Goal: Transaction & Acquisition: Purchase product/service

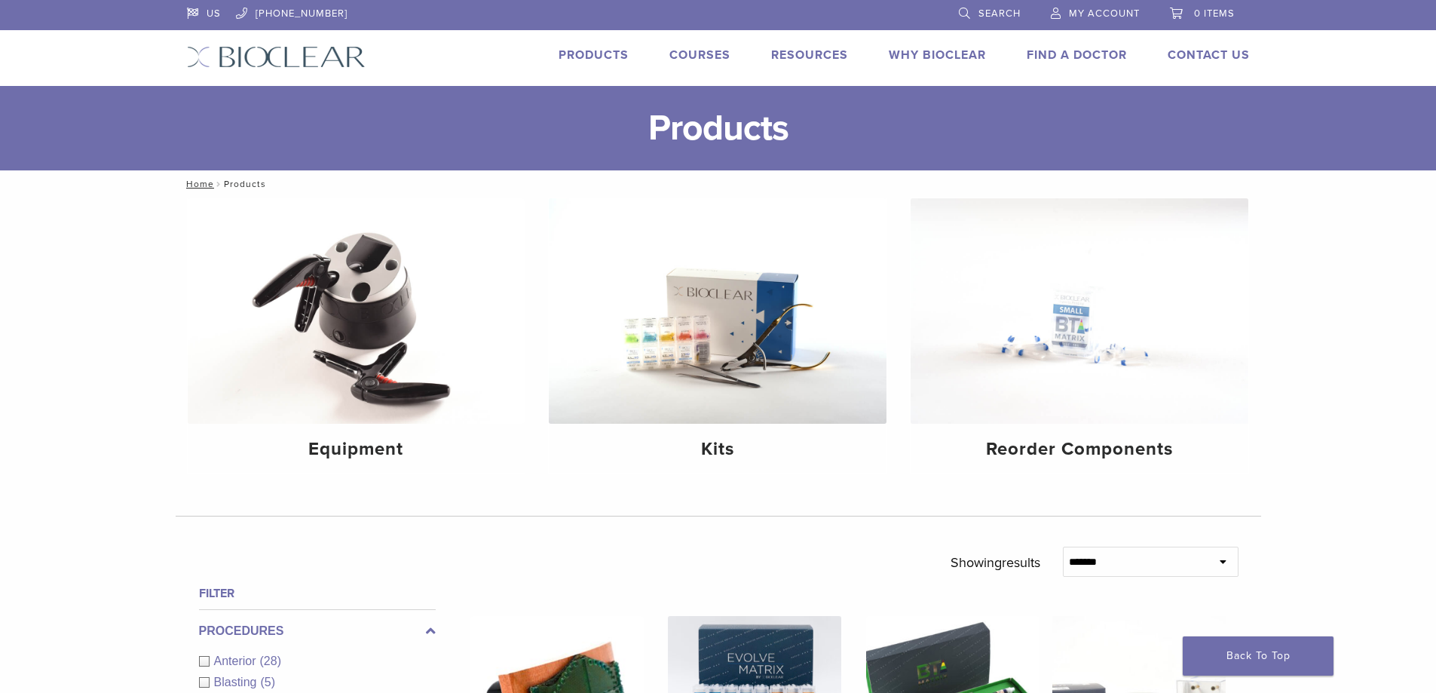
click at [1077, 14] on span "My Account" at bounding box center [1104, 14] width 71 height 12
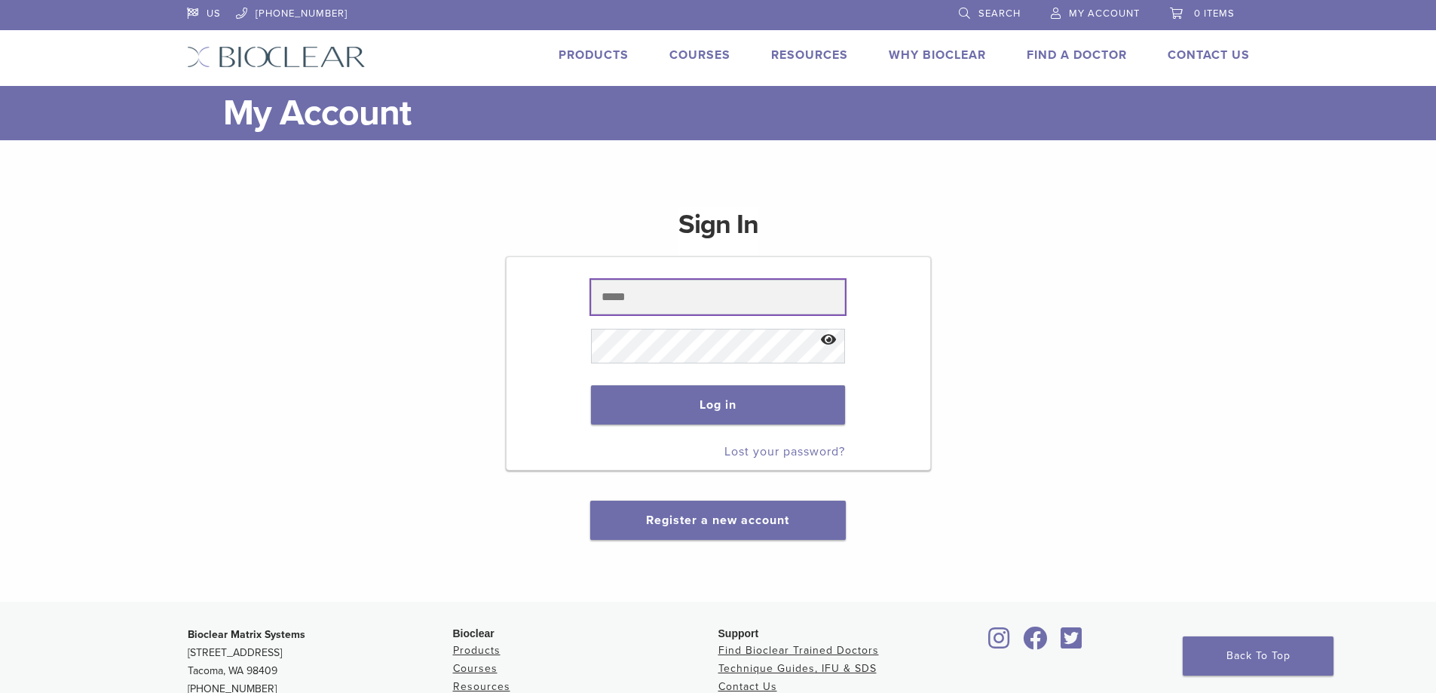
click at [686, 303] on input "text" at bounding box center [718, 297] width 254 height 35
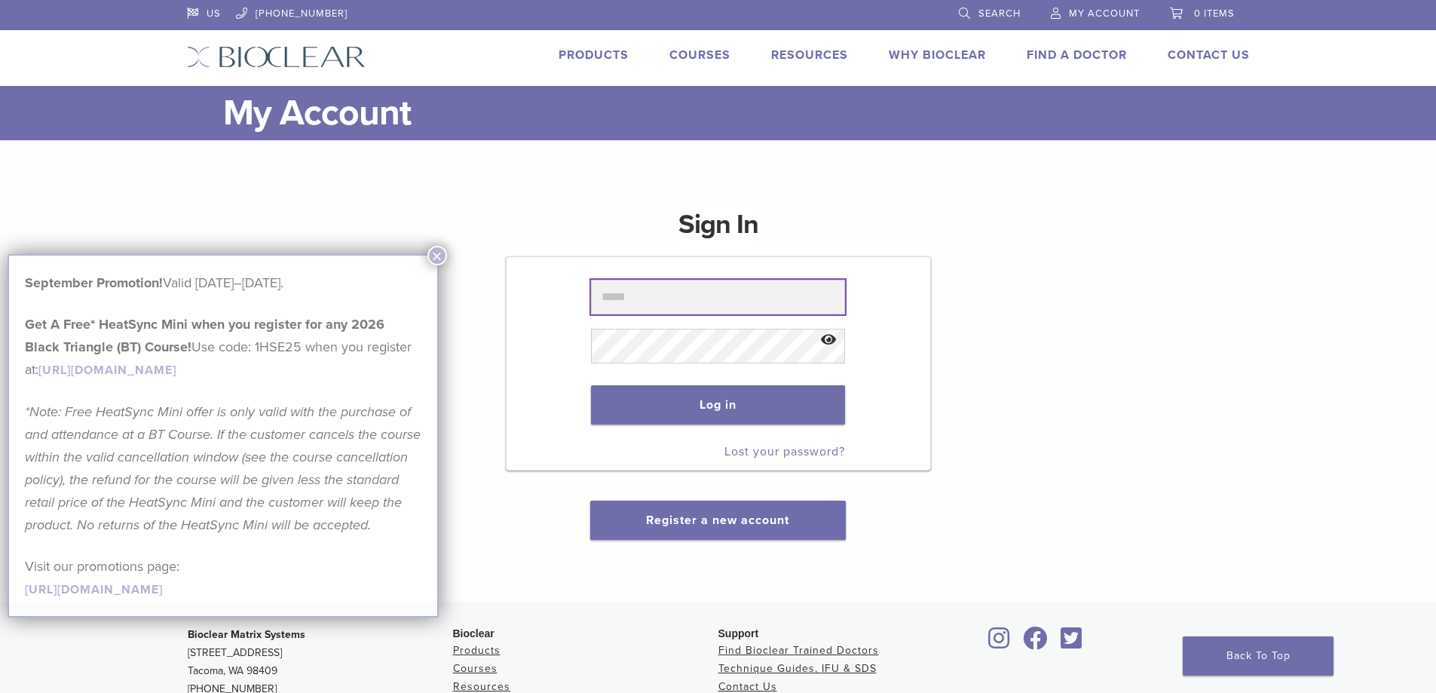
type input "**********"
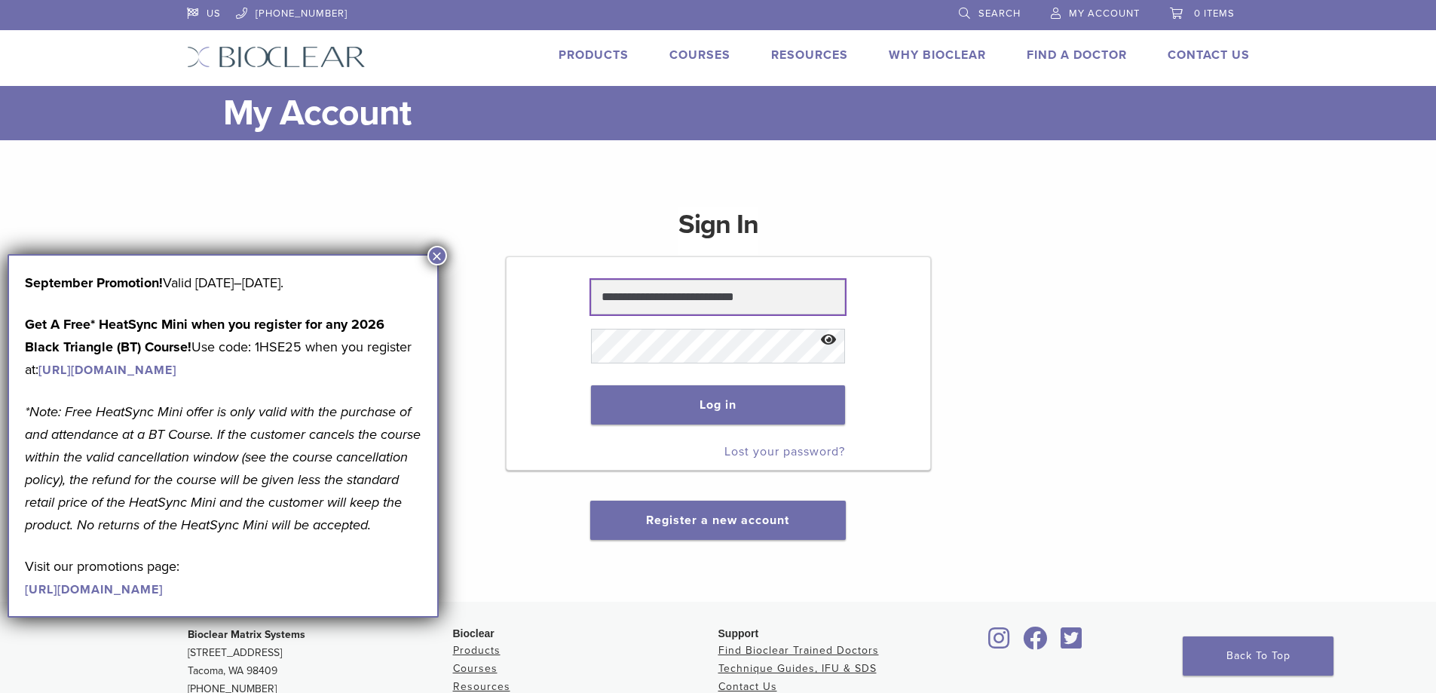
click at [656, 301] on input "**********" at bounding box center [718, 297] width 254 height 35
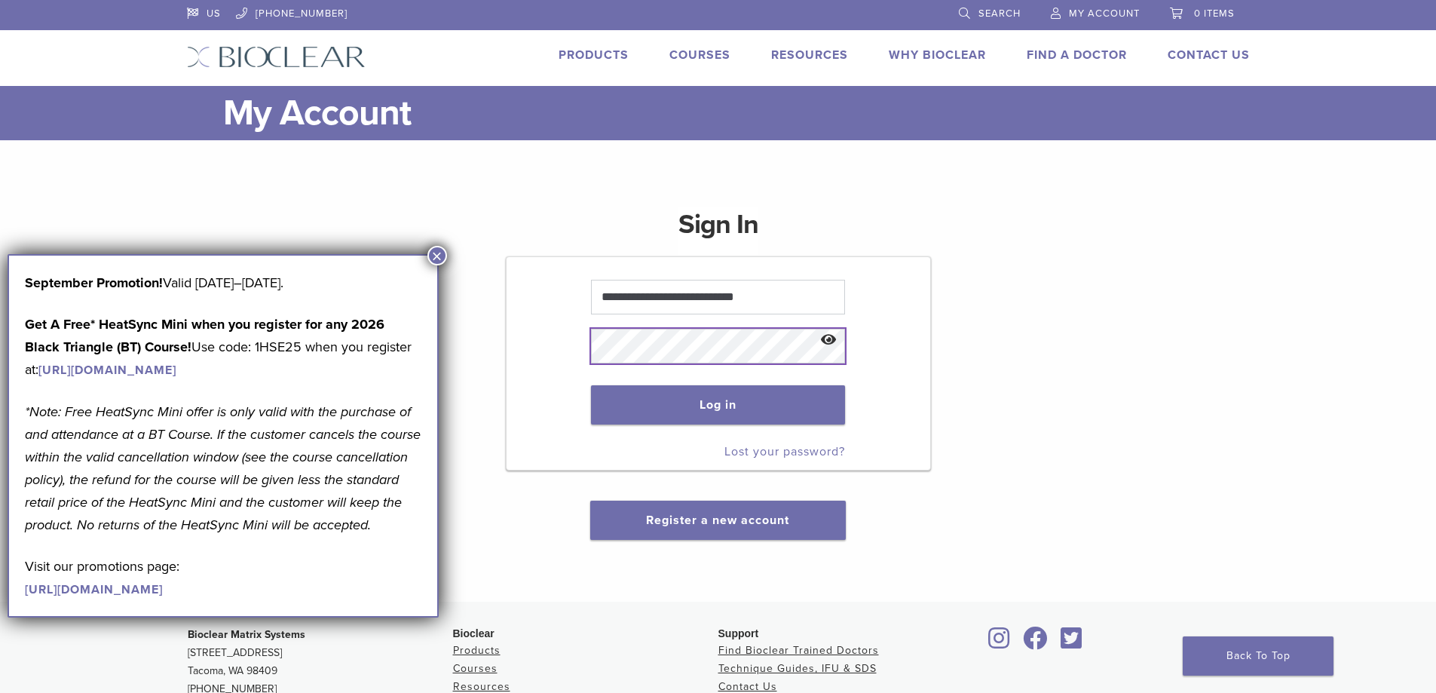
click at [591, 385] on button "Log in" at bounding box center [718, 404] width 254 height 39
click at [437, 251] on button "×" at bounding box center [437, 256] width 20 height 20
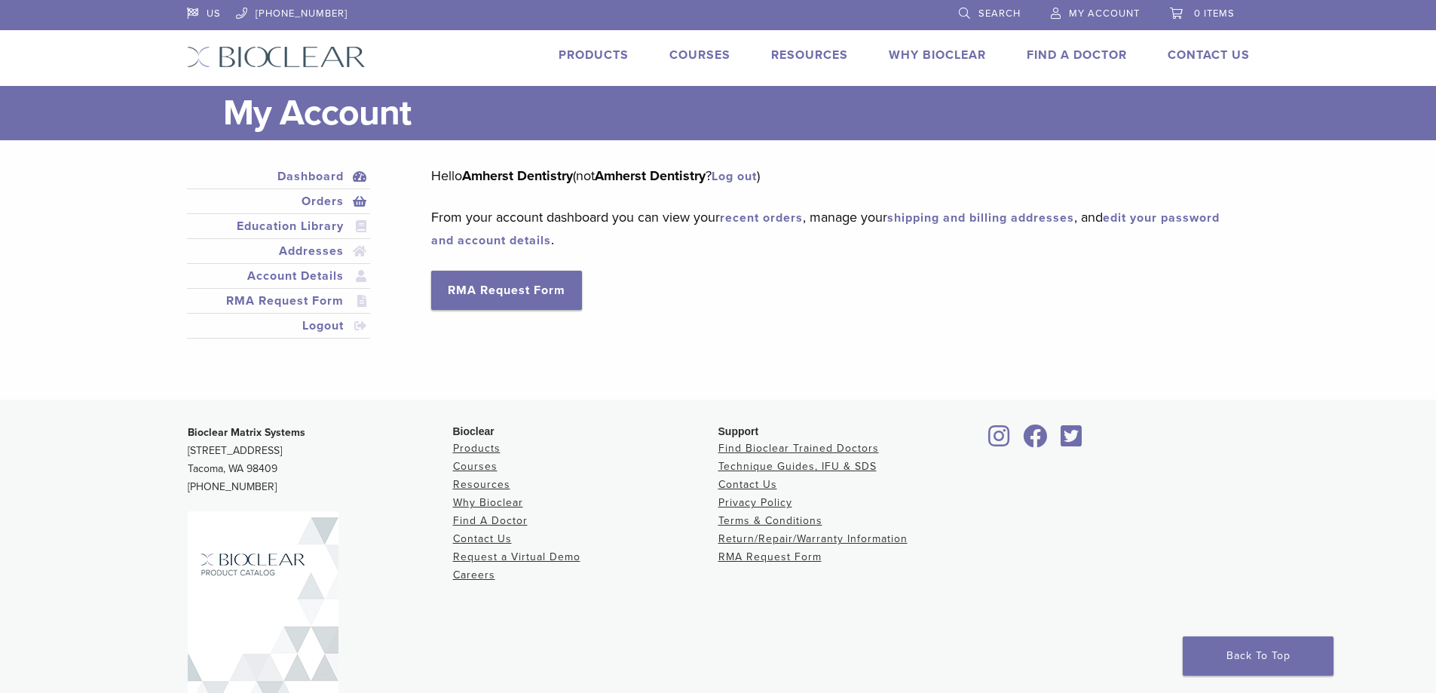
click at [317, 196] on link "Orders" at bounding box center [279, 201] width 178 height 18
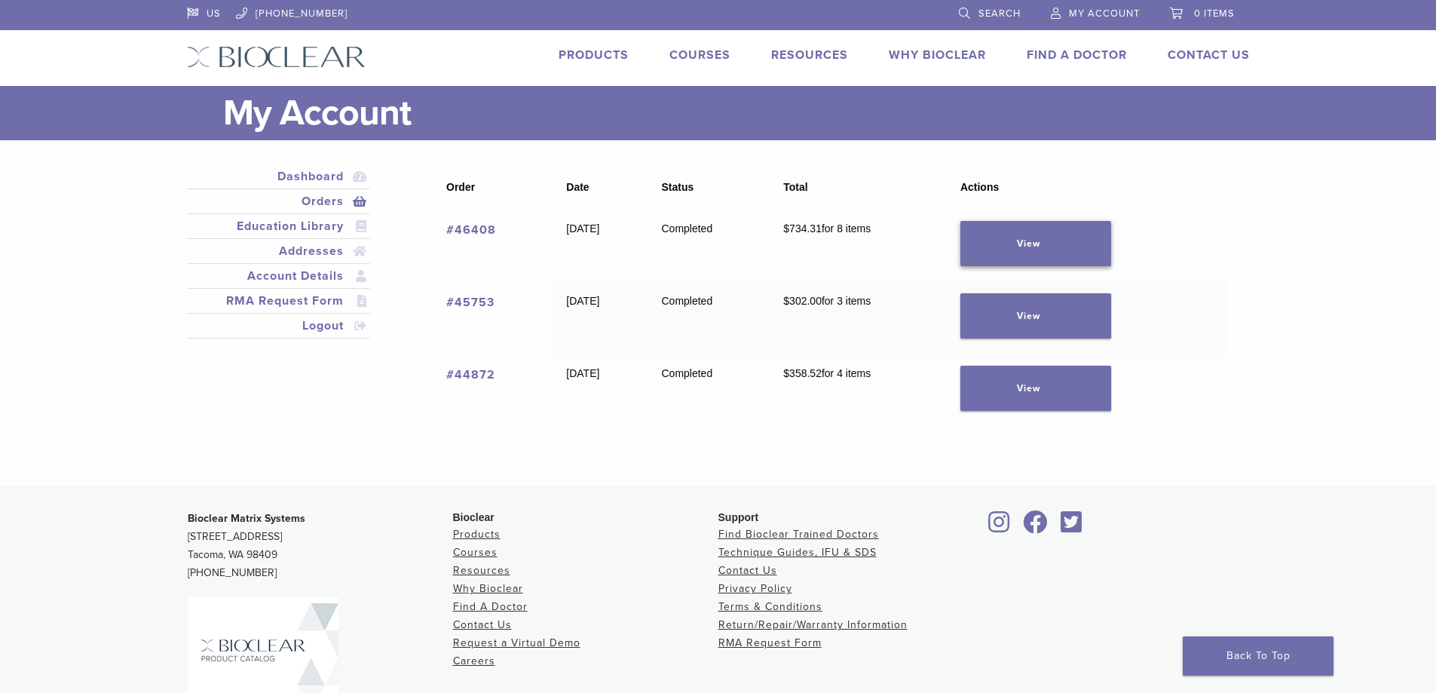
click at [1075, 249] on link "View" at bounding box center [1035, 243] width 151 height 45
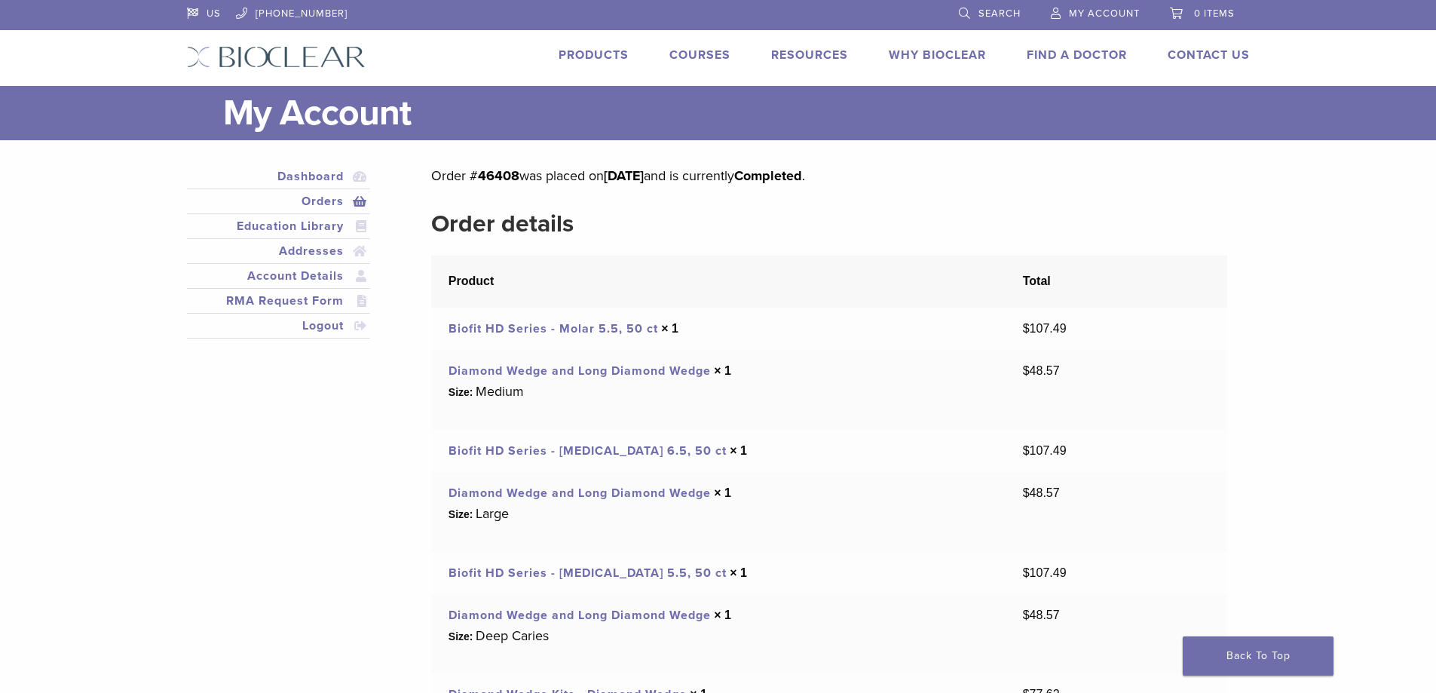
click at [553, 326] on link "Biofit HD Series - Molar 5.5, 50 ct" at bounding box center [552, 328] width 209 height 15
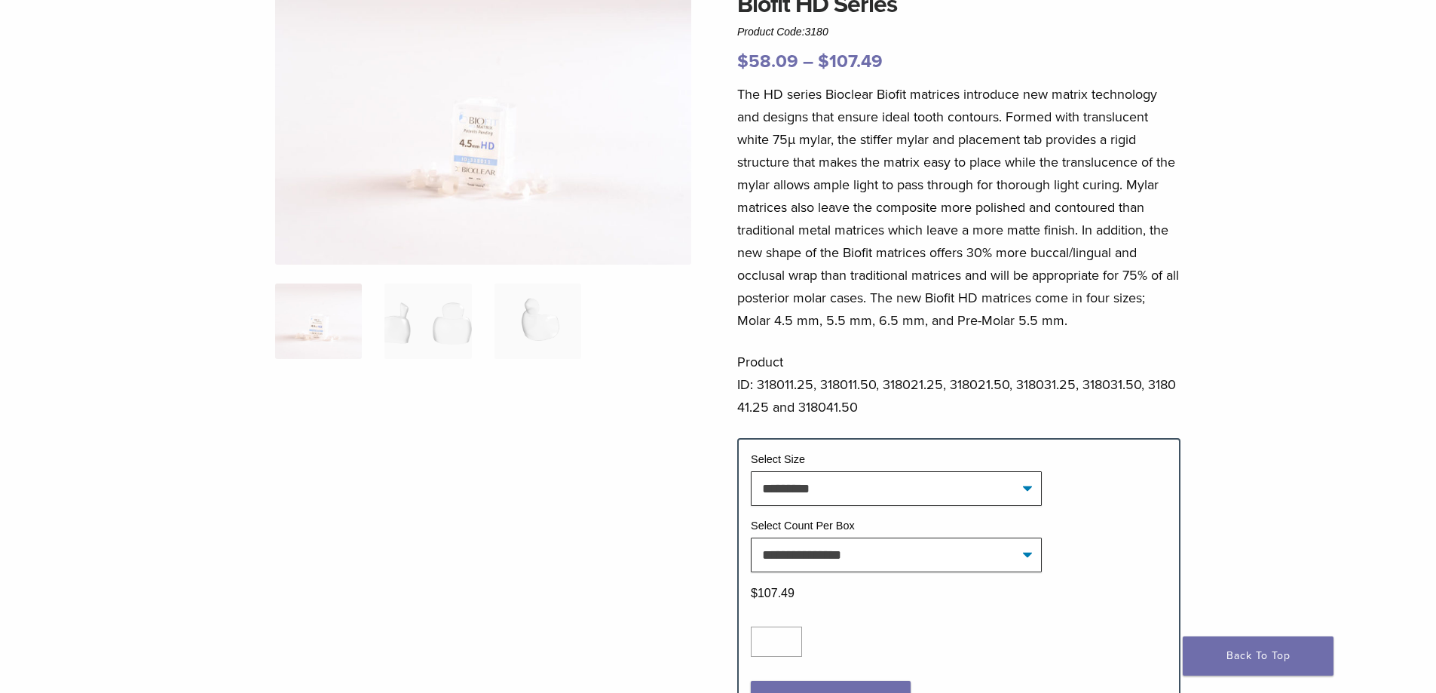
scroll to position [226, 0]
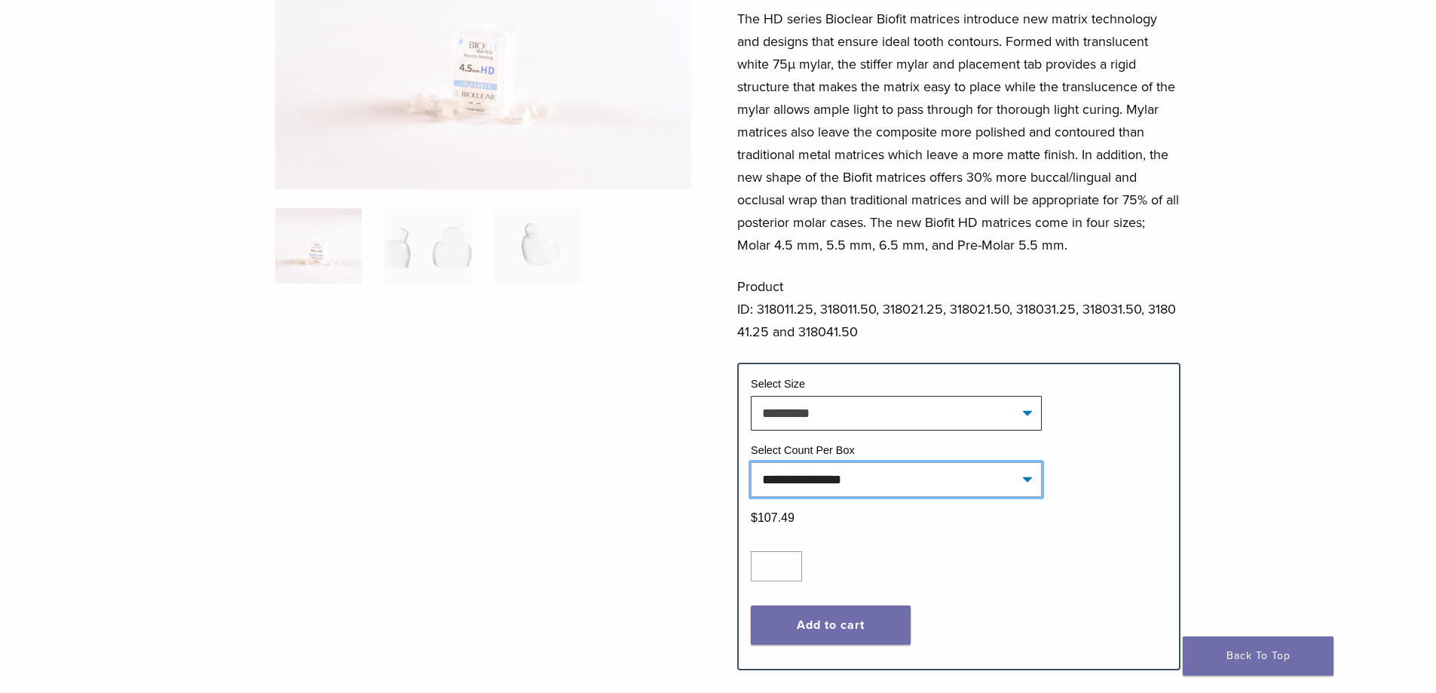
click at [1026, 482] on select "**********" at bounding box center [896, 479] width 291 height 35
click at [855, 621] on button "Add to cart" at bounding box center [831, 624] width 160 height 39
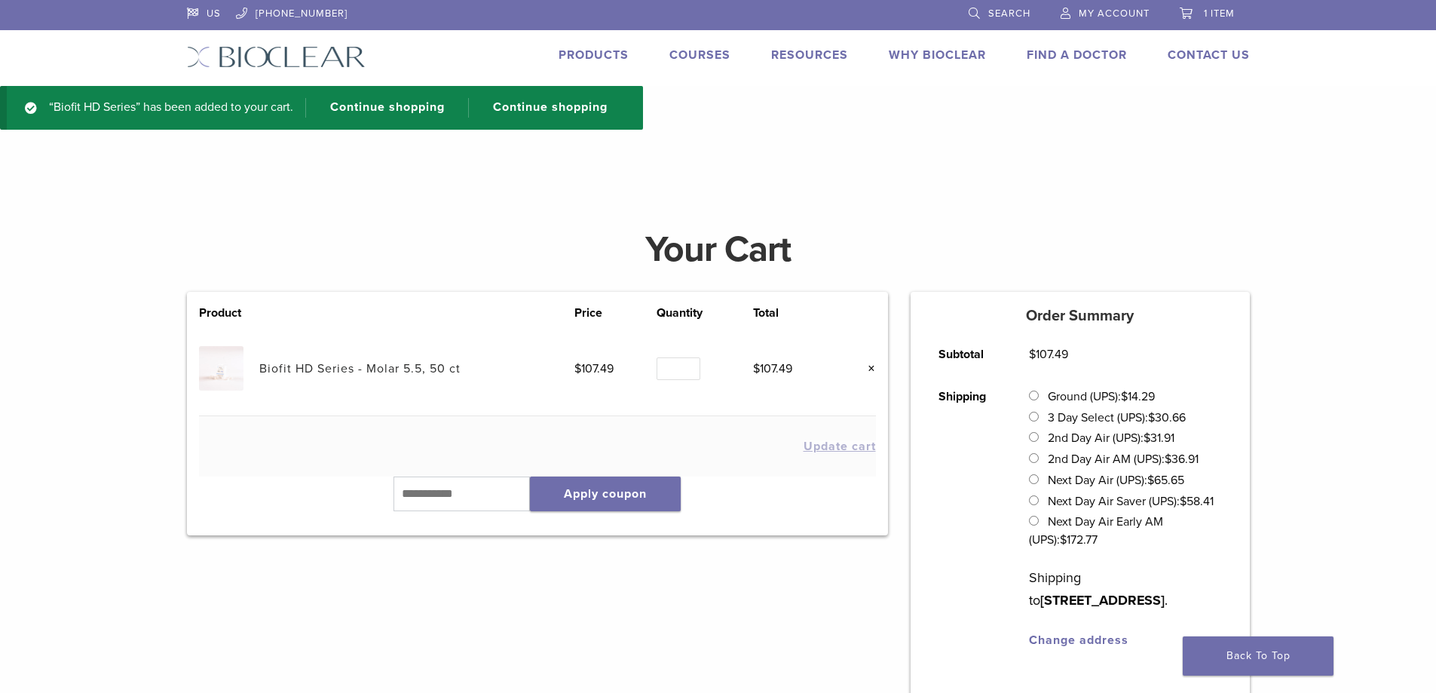
click at [381, 97] on div "“Biofit HD Series” has been added to your cart. Continue shopping Continue shop…" at bounding box center [321, 108] width 643 height 44
click at [374, 107] on link "Continue shopping" at bounding box center [380, 108] width 151 height 20
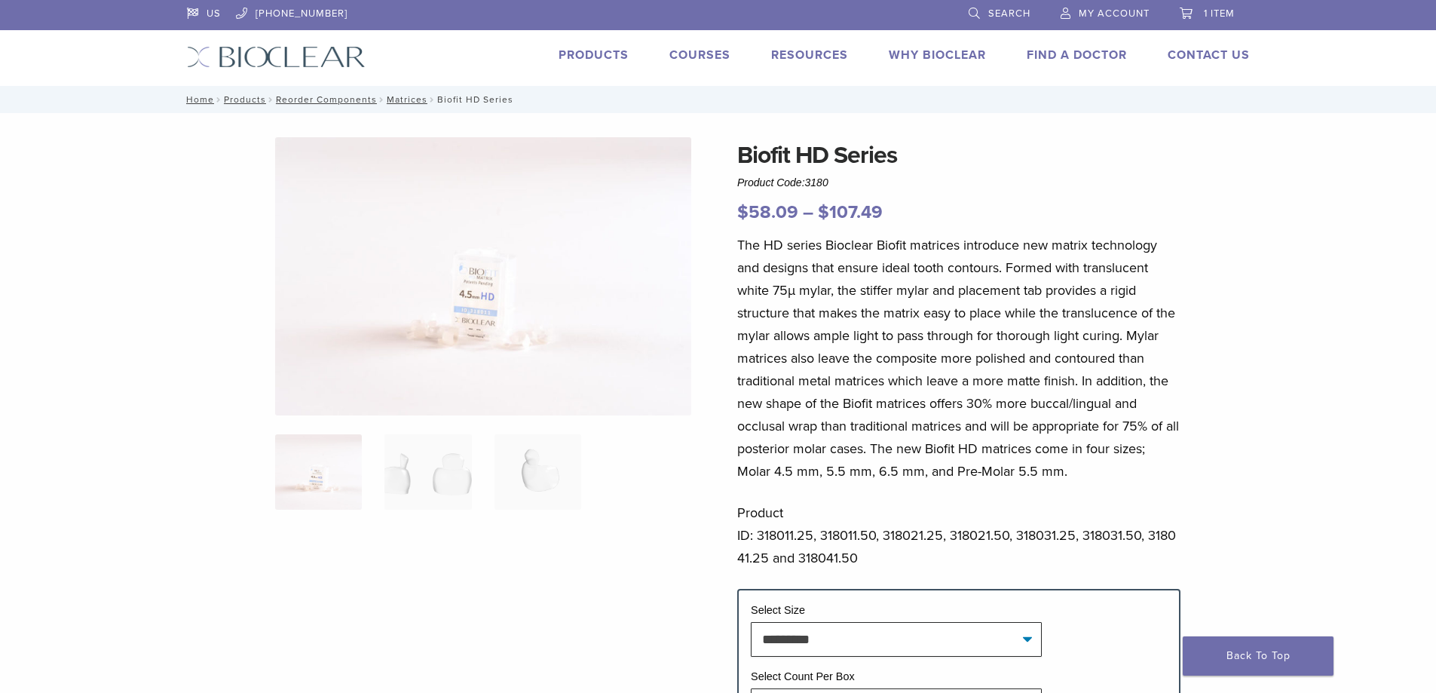
click at [1108, 7] on link "My Account" at bounding box center [1104, 11] width 89 height 23
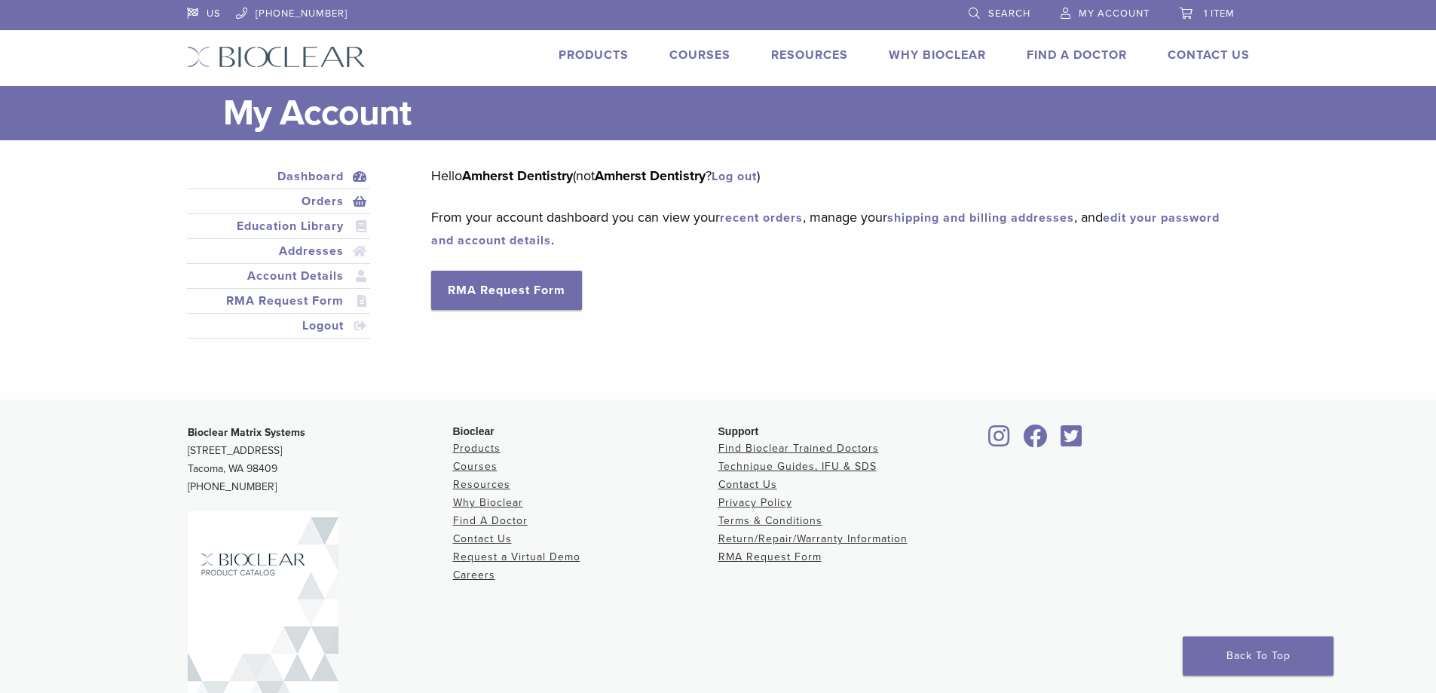
click at [325, 202] on link "Orders" at bounding box center [279, 201] width 178 height 18
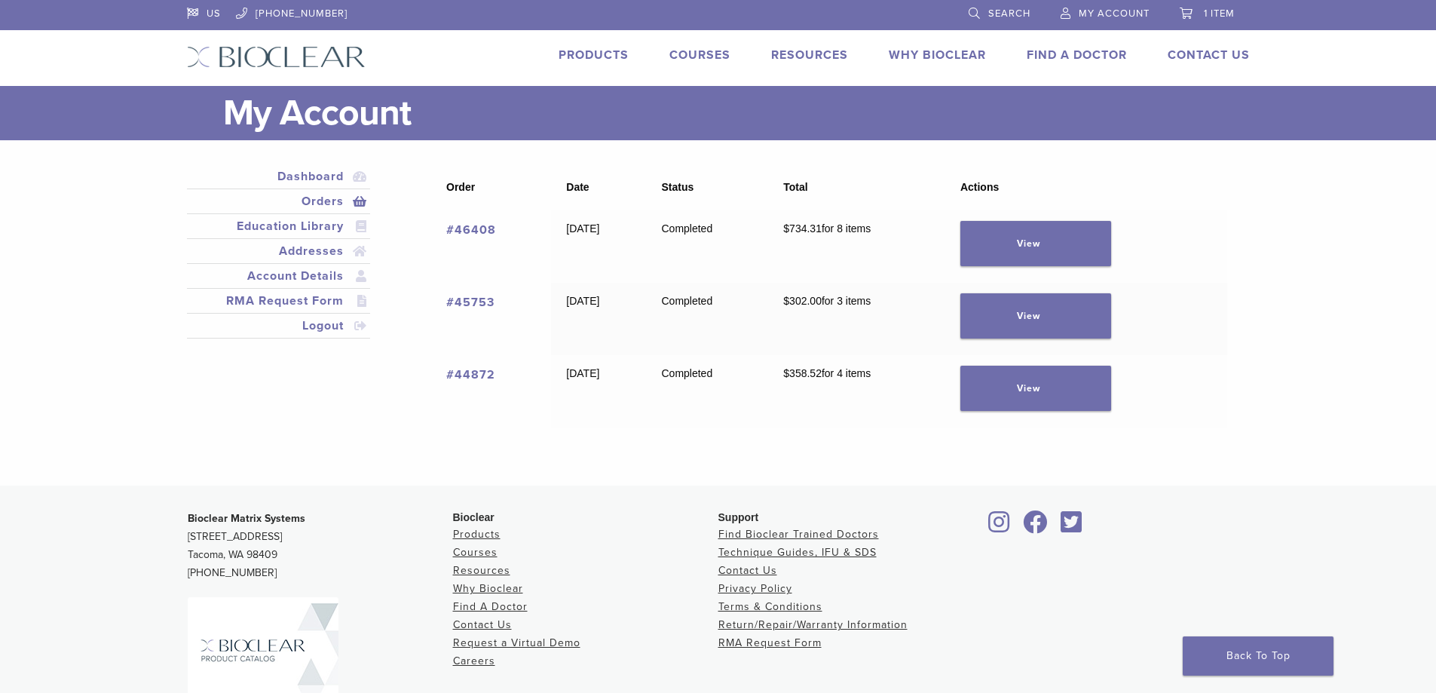
click at [488, 230] on link "#46408" at bounding box center [471, 229] width 50 height 15
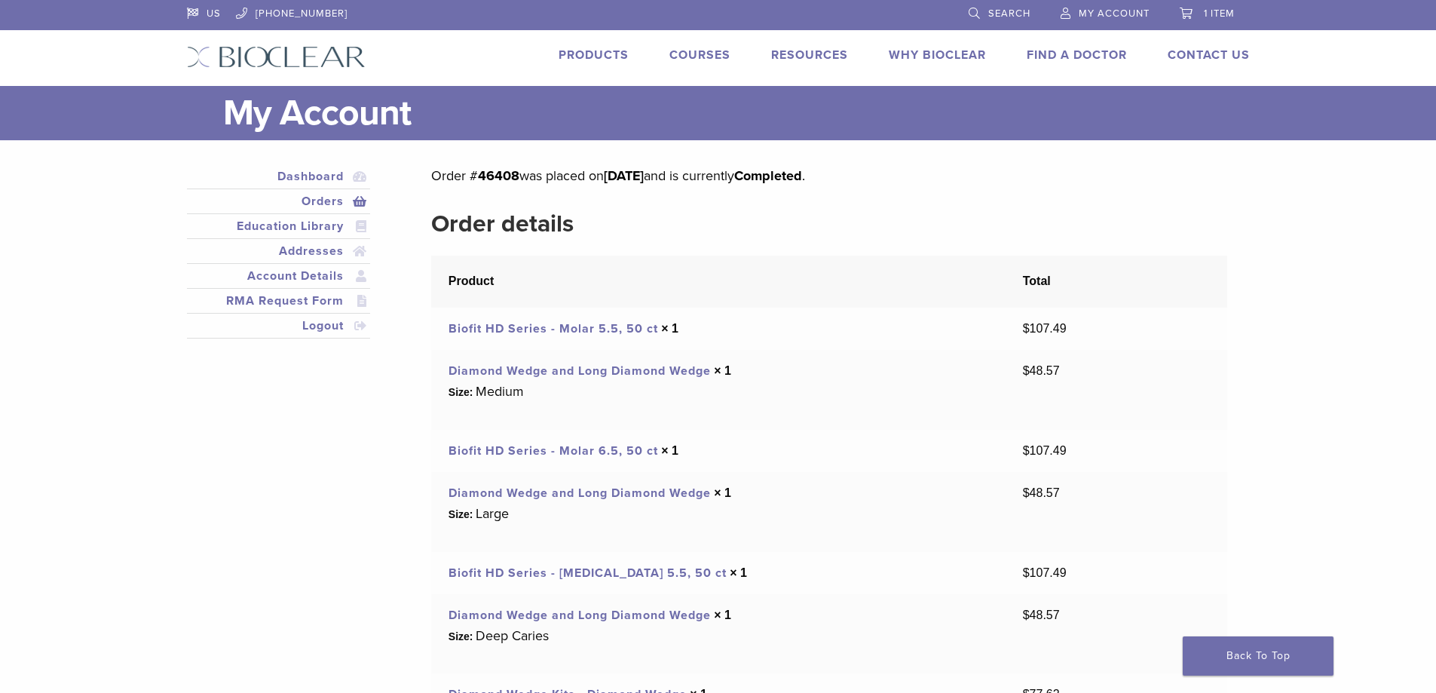
click at [499, 371] on link "Diamond Wedge and Long Diamond Wedge" at bounding box center [579, 370] width 262 height 15
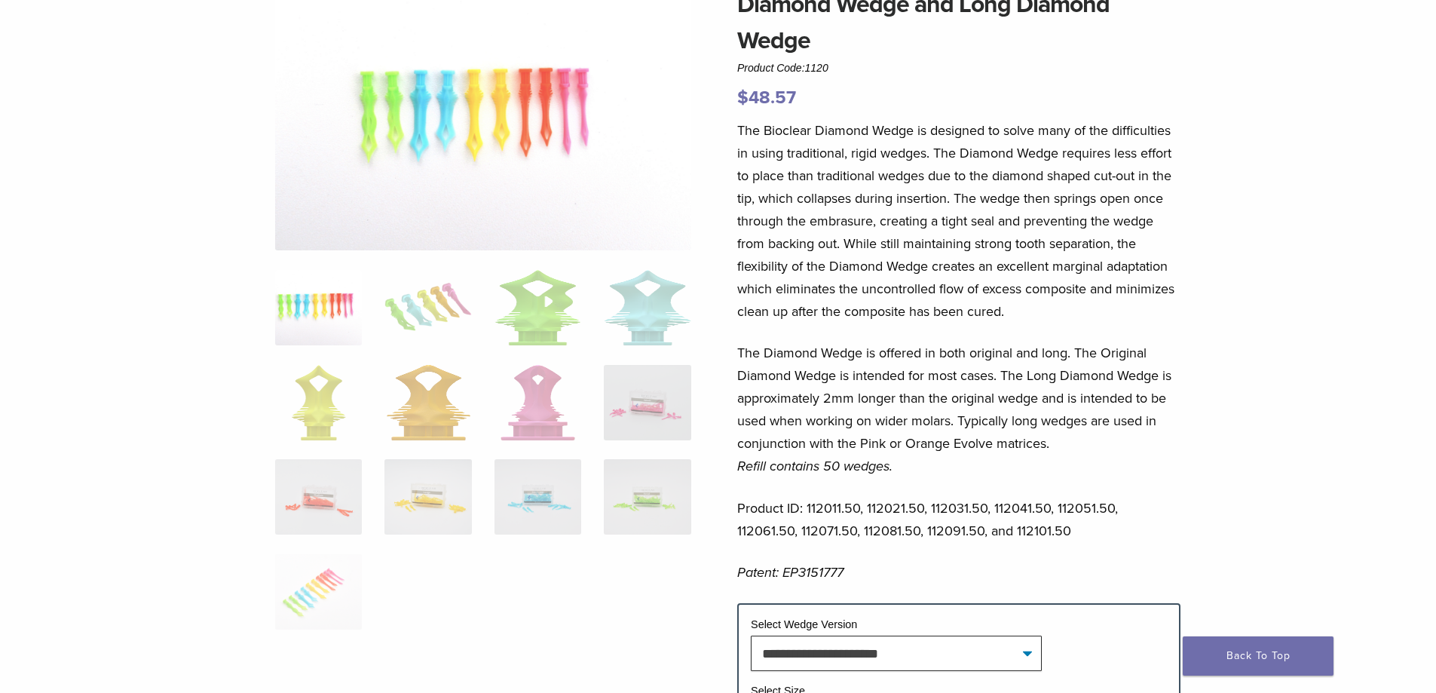
scroll to position [377, 0]
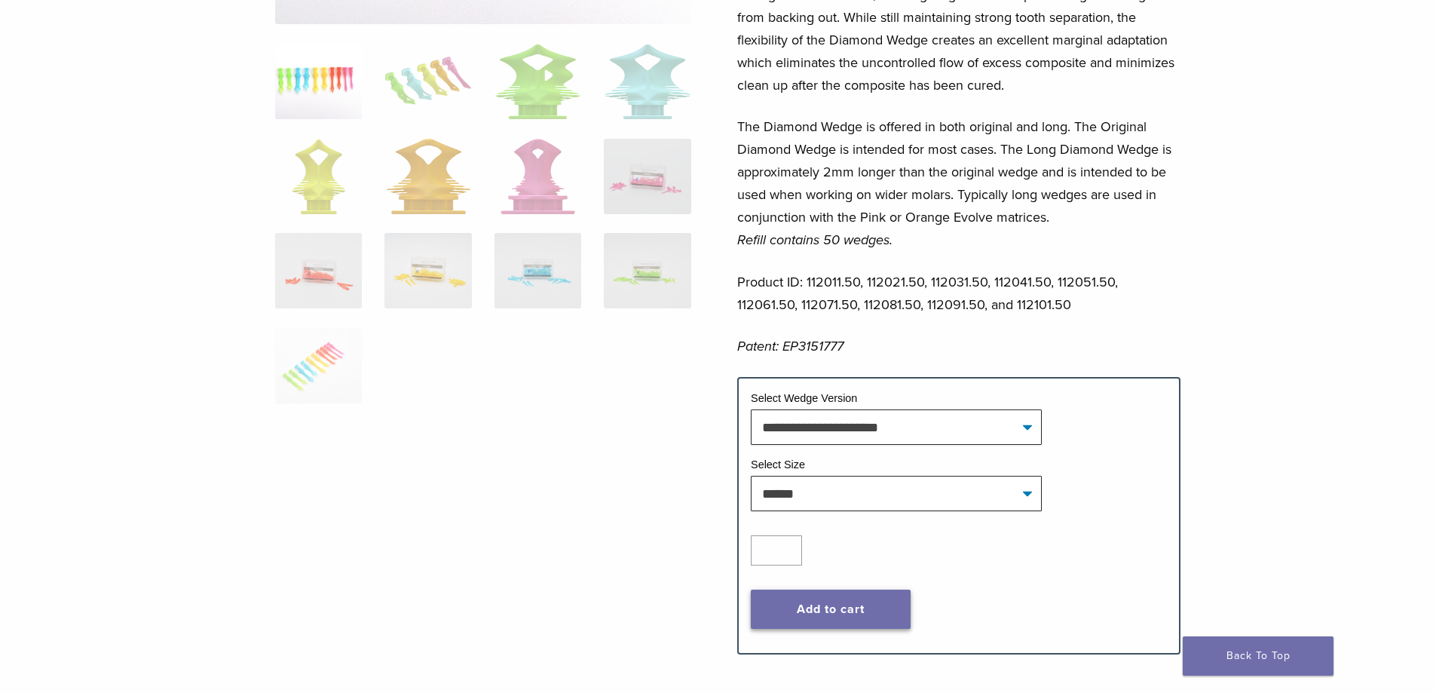
click at [888, 608] on button "Add to cart" at bounding box center [831, 608] width 160 height 39
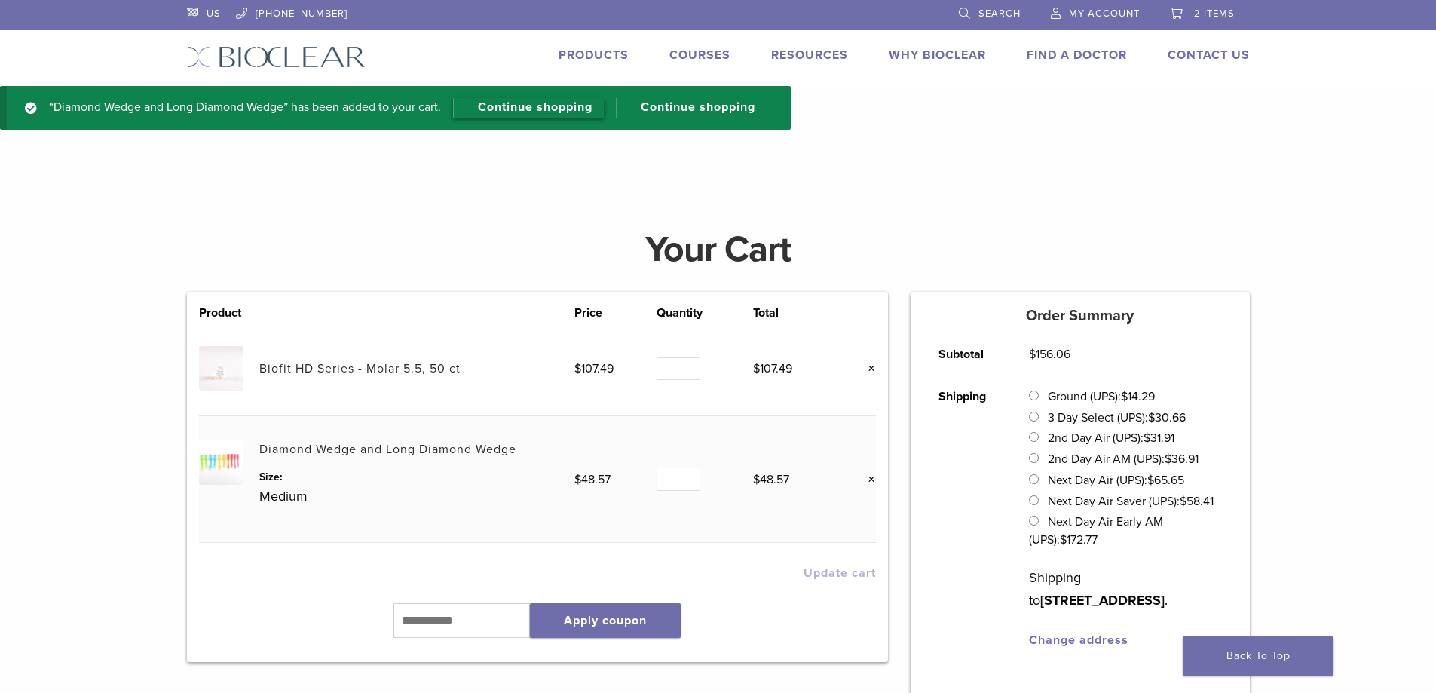
click at [514, 108] on link "Continue shopping" at bounding box center [528, 108] width 151 height 20
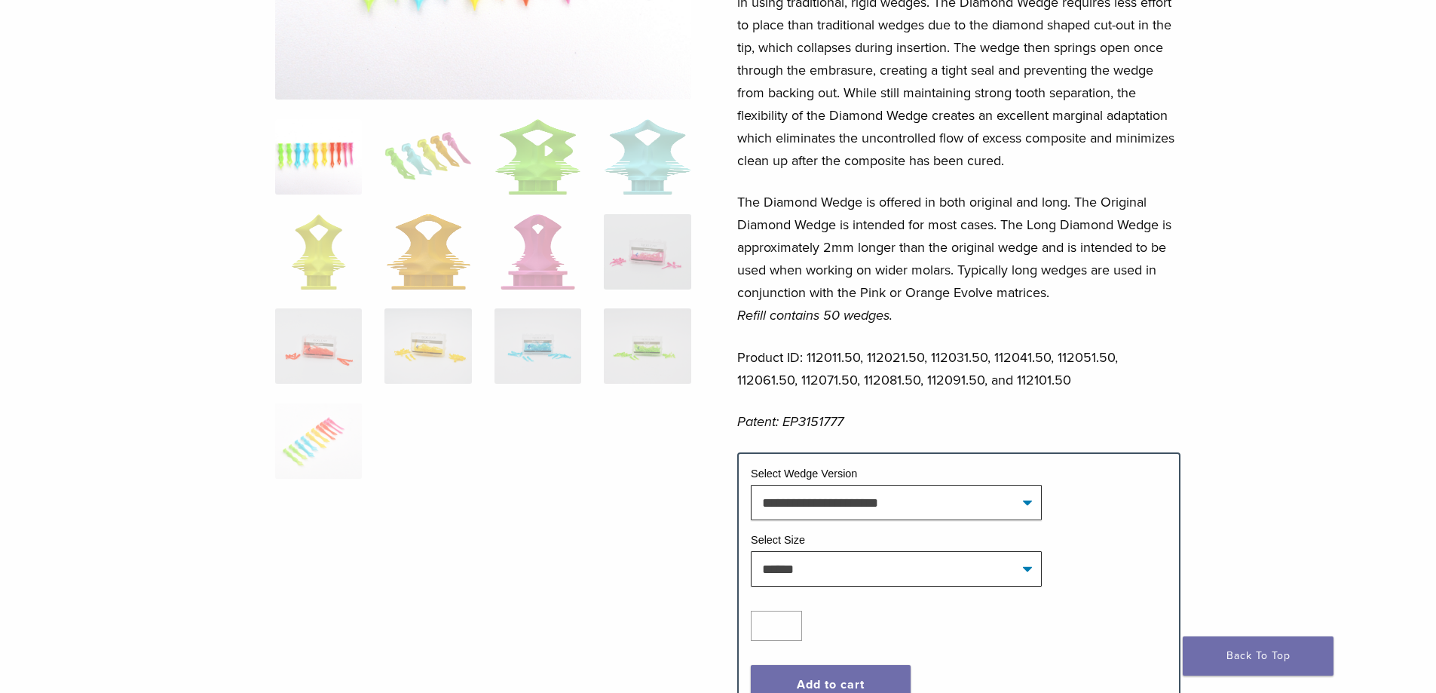
scroll to position [377, 0]
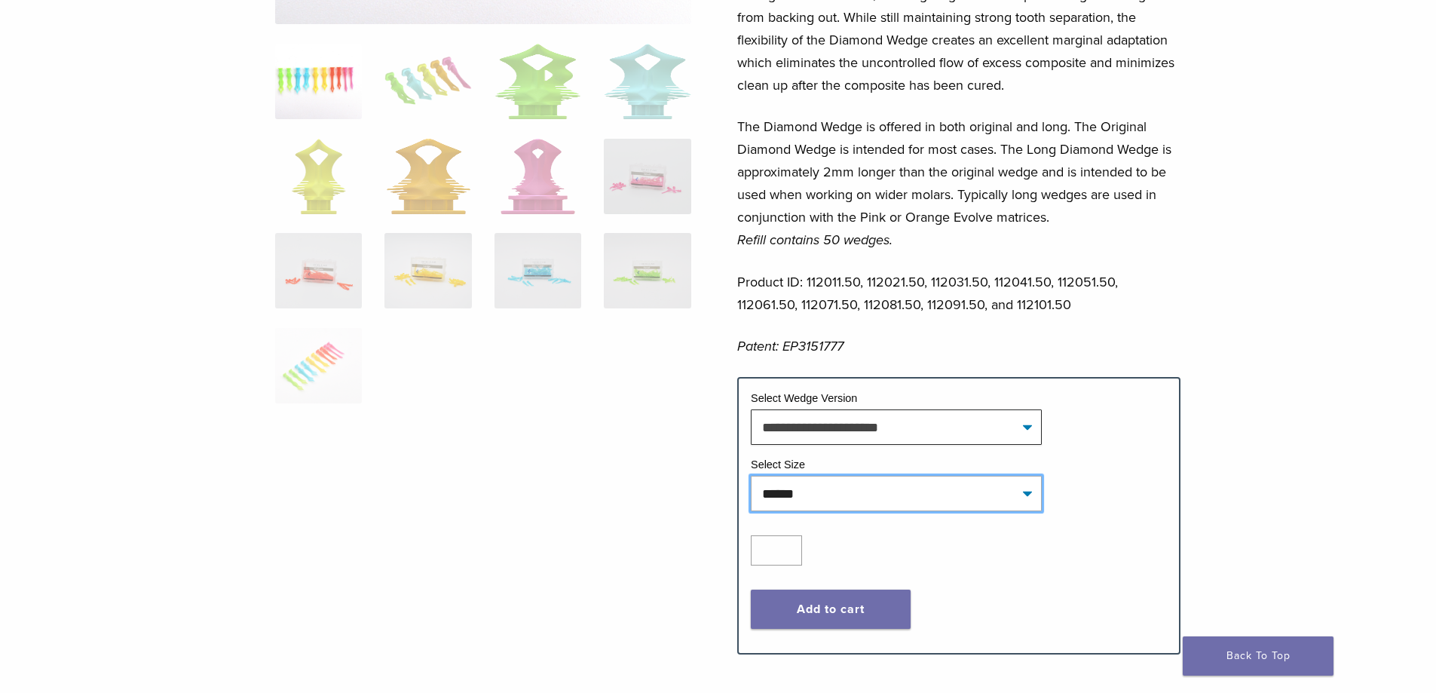
click at [833, 500] on select "**********" at bounding box center [896, 492] width 291 height 35
click at [751, 475] on select "**********" at bounding box center [896, 492] width 291 height 35
select select "*****"
click at [832, 606] on button "Add to cart" at bounding box center [831, 608] width 160 height 39
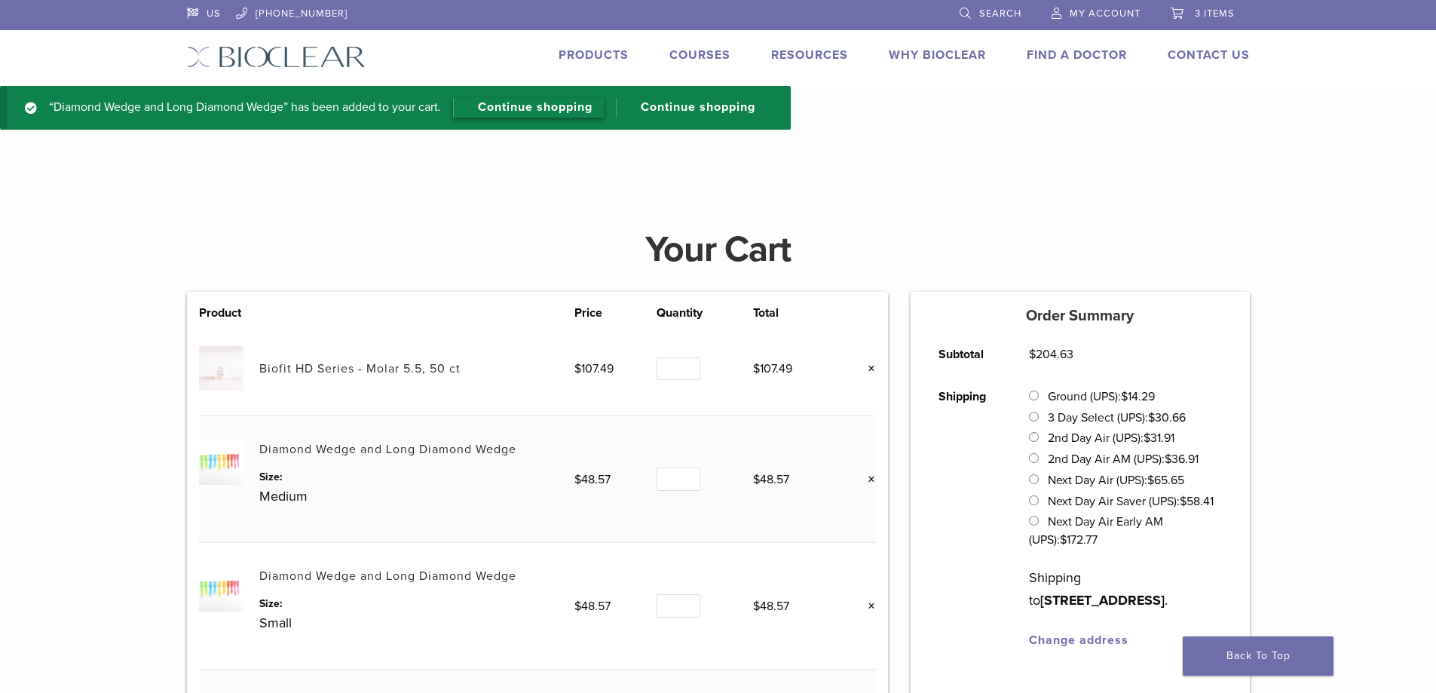
click at [571, 109] on link "Continue shopping" at bounding box center [528, 108] width 151 height 20
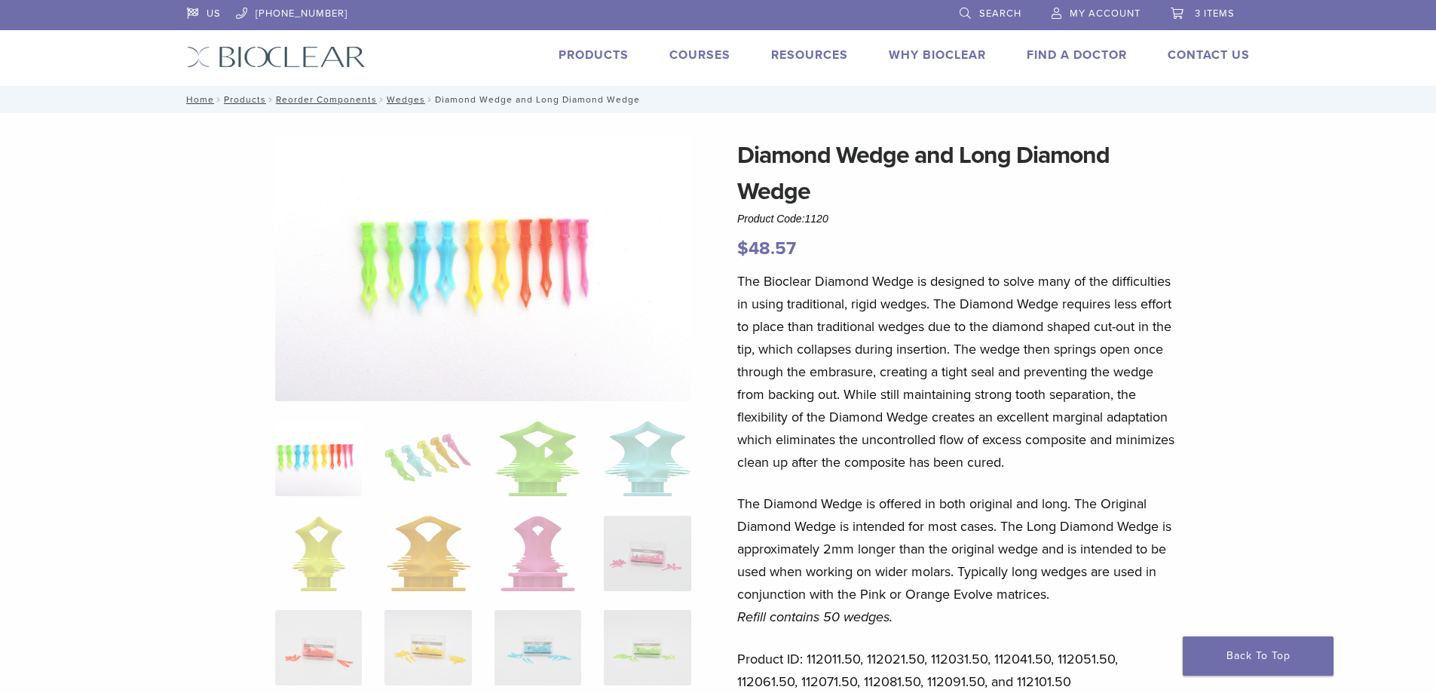
click at [615, 54] on link "Products" at bounding box center [593, 54] width 70 height 15
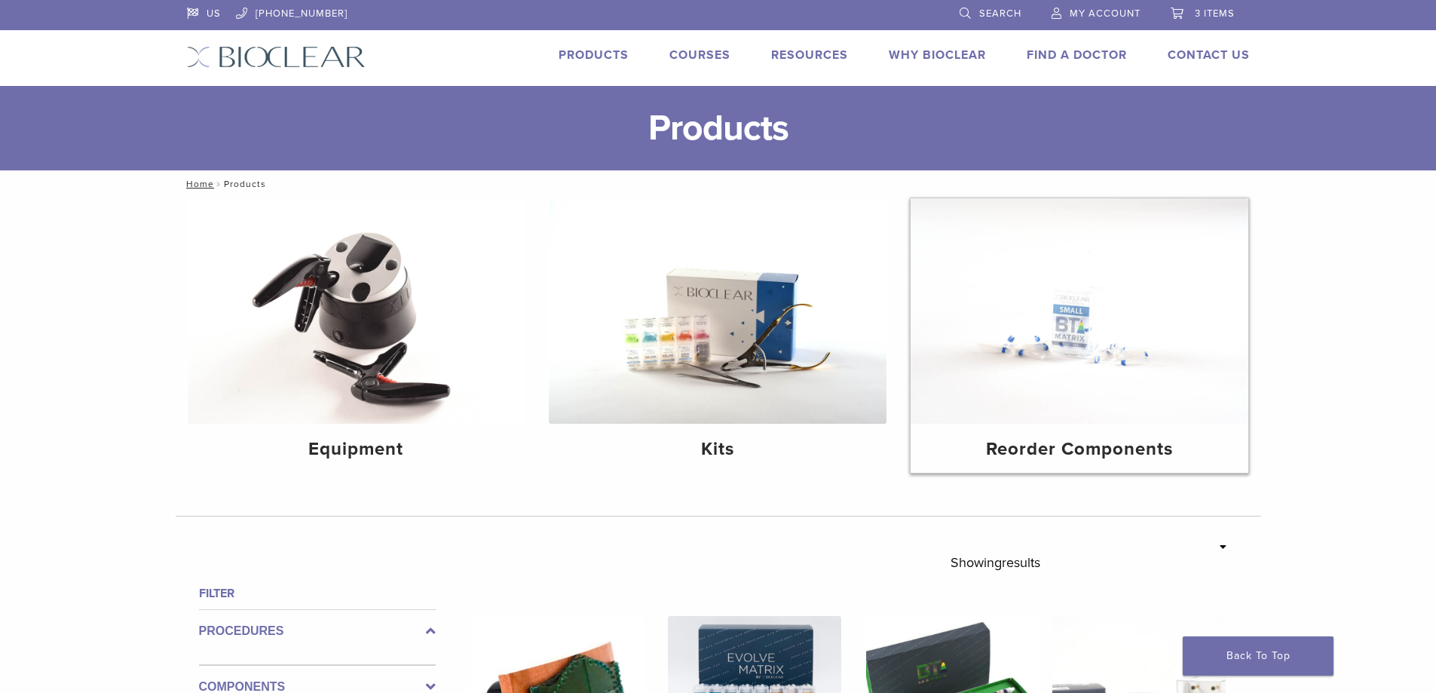
scroll to position [151, 0]
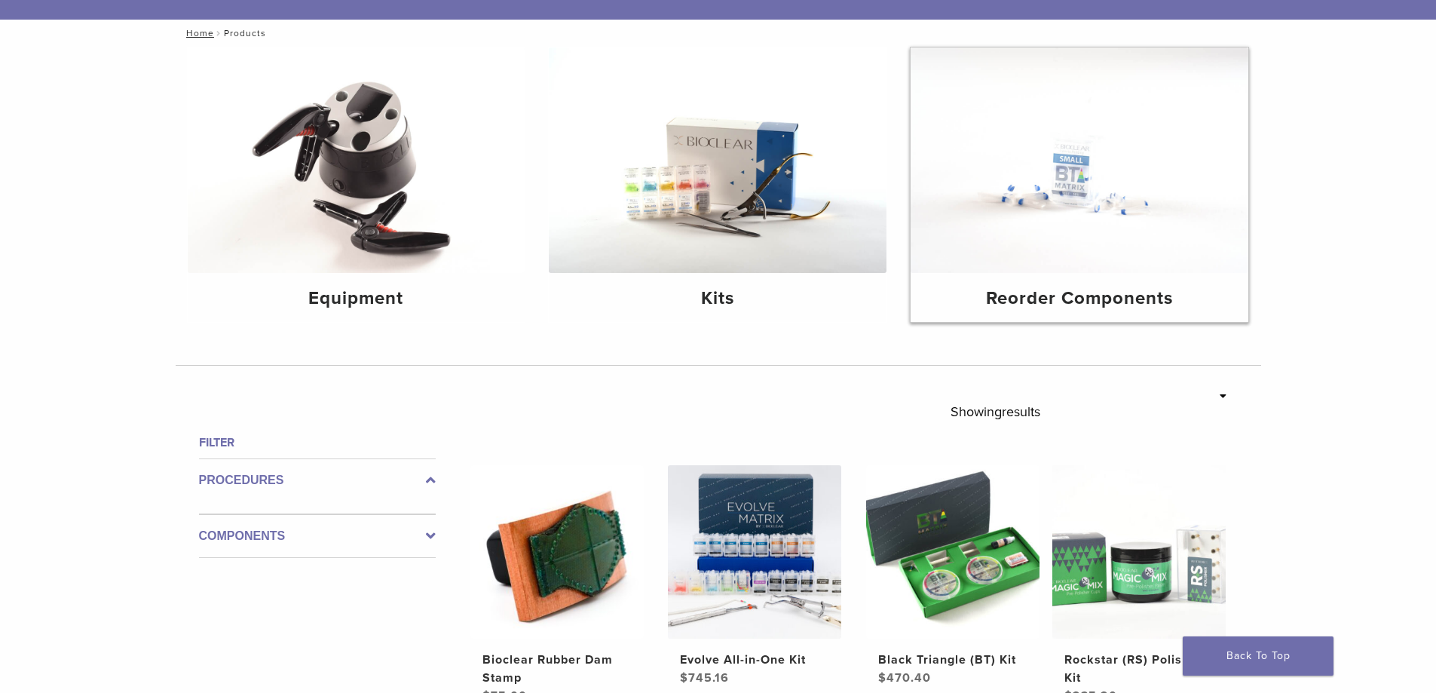
click at [995, 255] on img at bounding box center [1079, 159] width 338 height 225
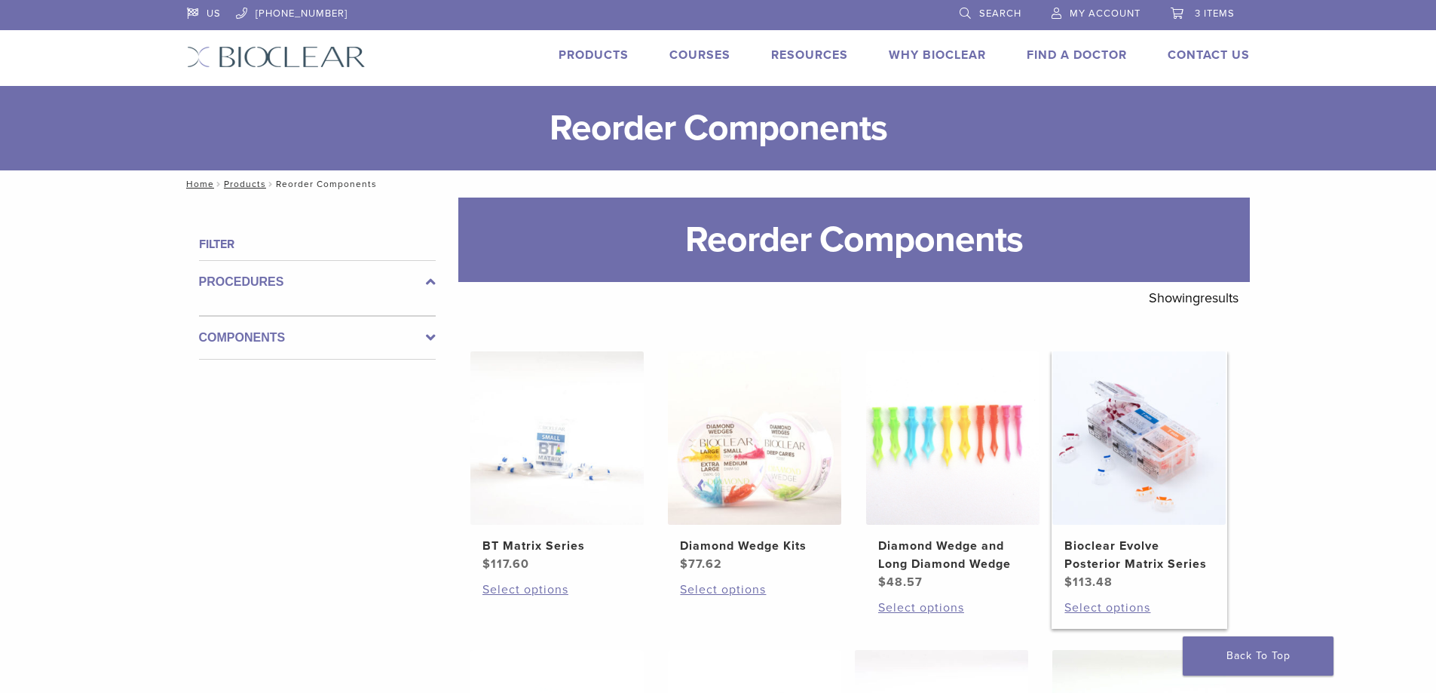
click at [1133, 433] on img at bounding box center [1138, 437] width 173 height 173
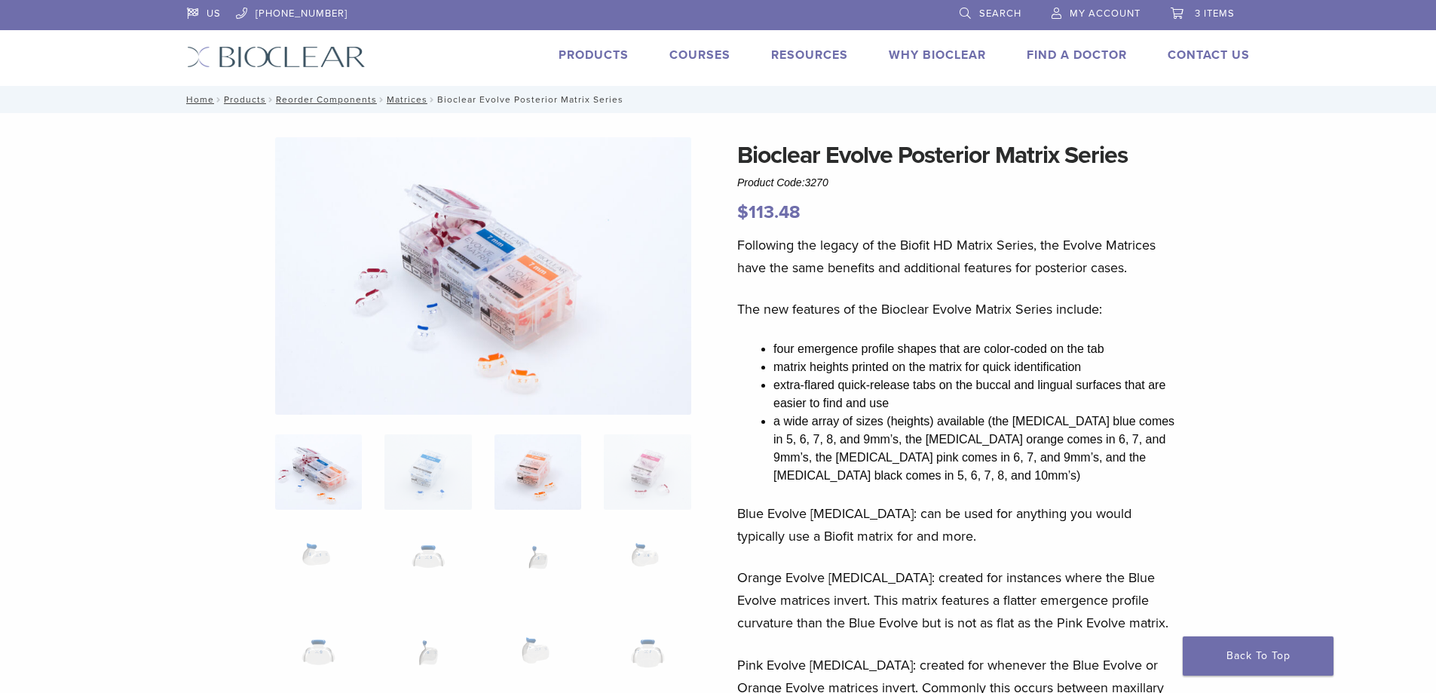
click at [545, 476] on img at bounding box center [537, 471] width 87 height 75
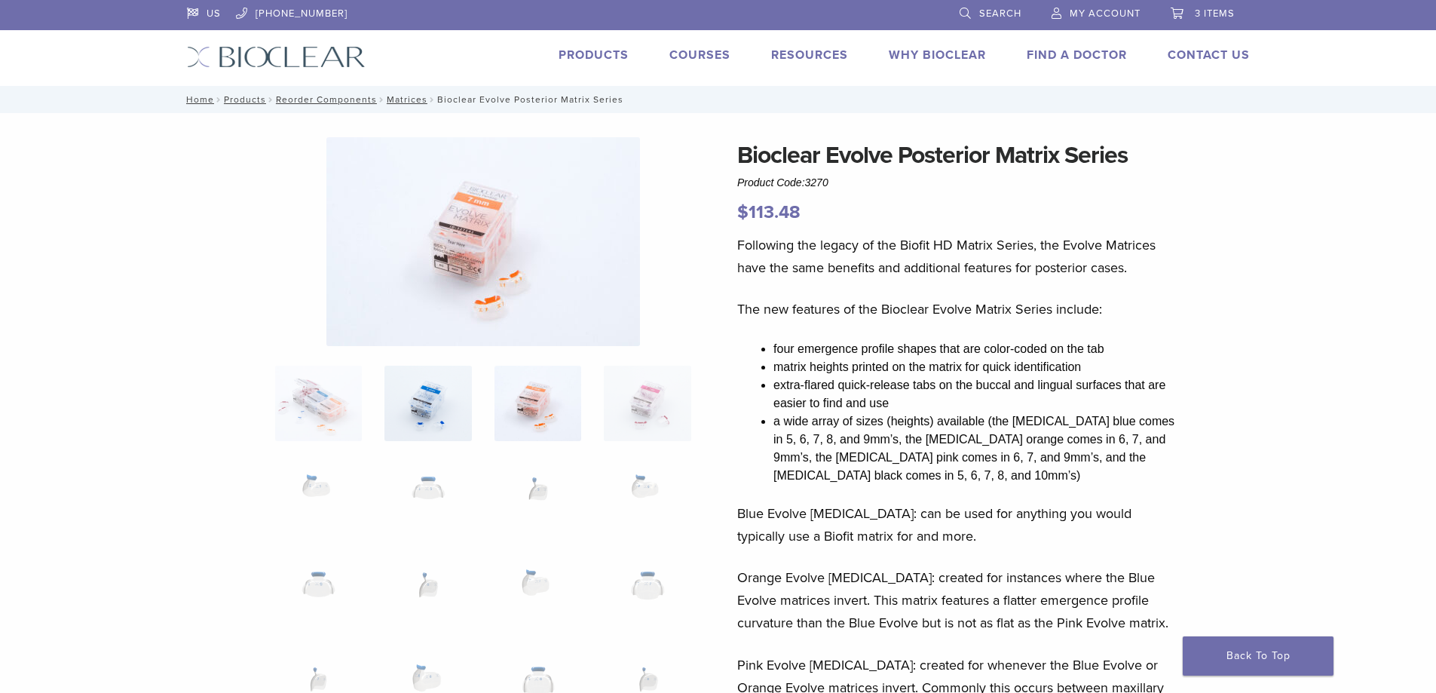
click at [443, 418] on img at bounding box center [427, 402] width 87 height 75
click at [535, 398] on img at bounding box center [537, 402] width 87 height 75
click at [468, 395] on img at bounding box center [427, 402] width 87 height 75
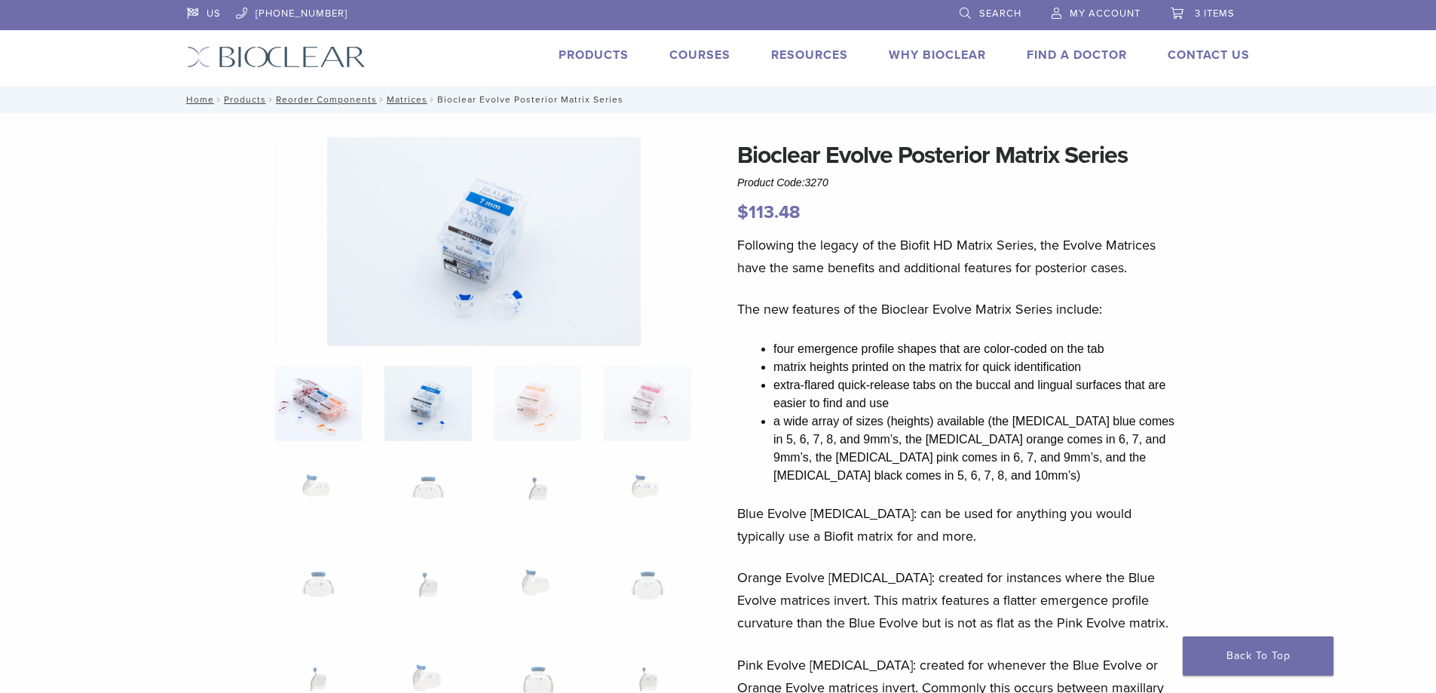
click at [318, 405] on img at bounding box center [318, 402] width 87 height 75
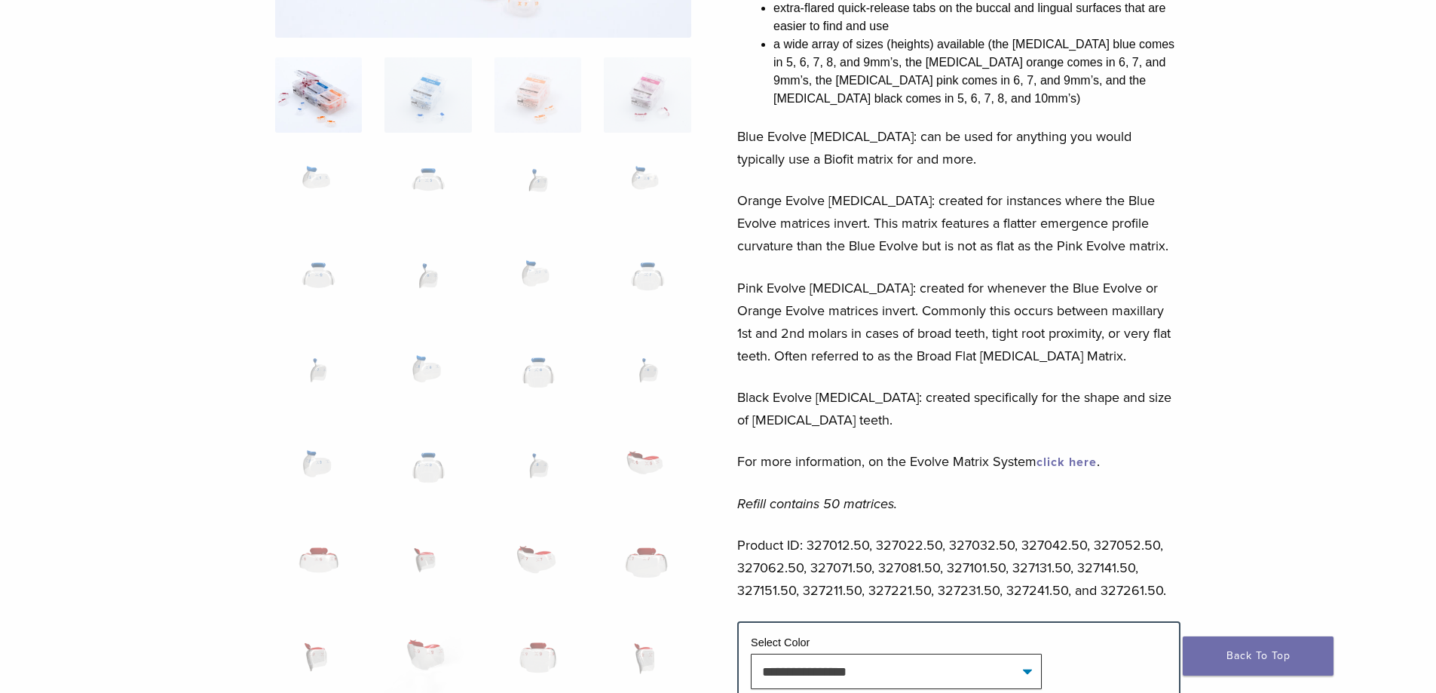
scroll to position [452, 0]
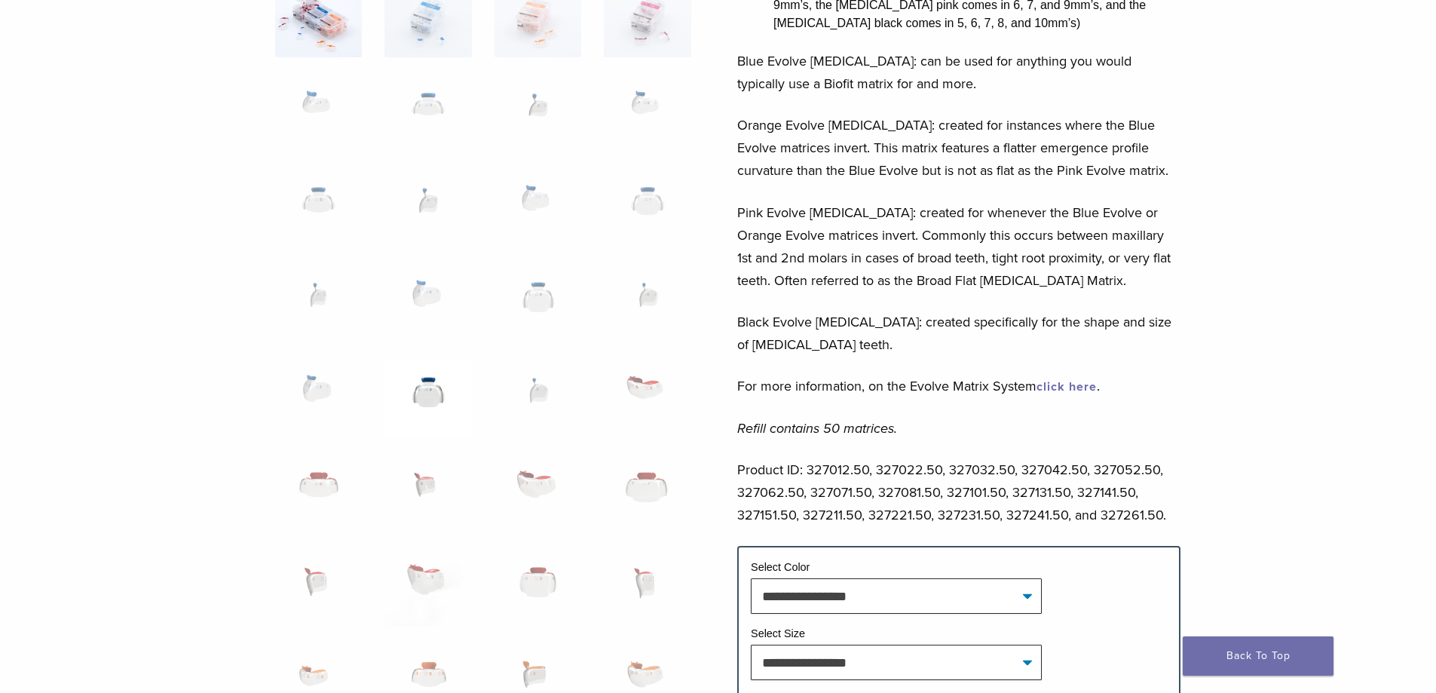
click at [424, 395] on img at bounding box center [427, 398] width 87 height 75
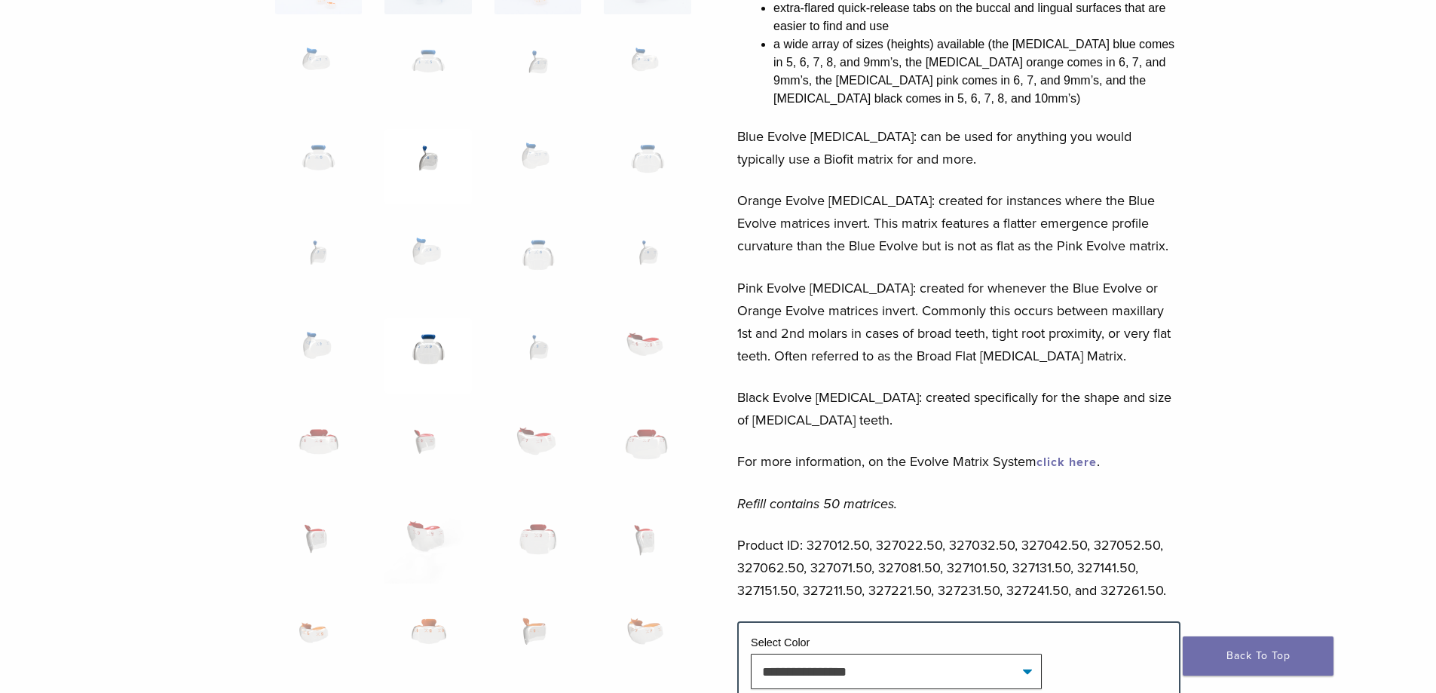
scroll to position [527, 0]
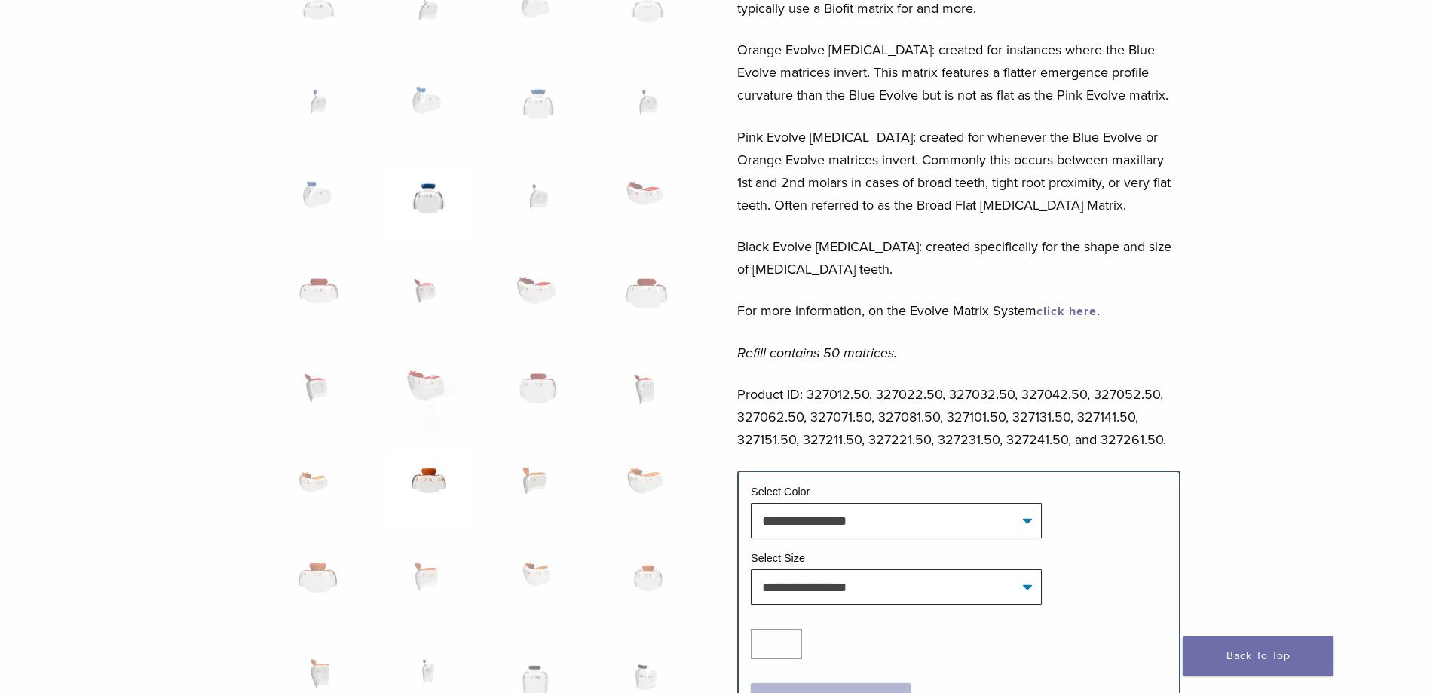
click at [431, 477] on img at bounding box center [427, 489] width 87 height 75
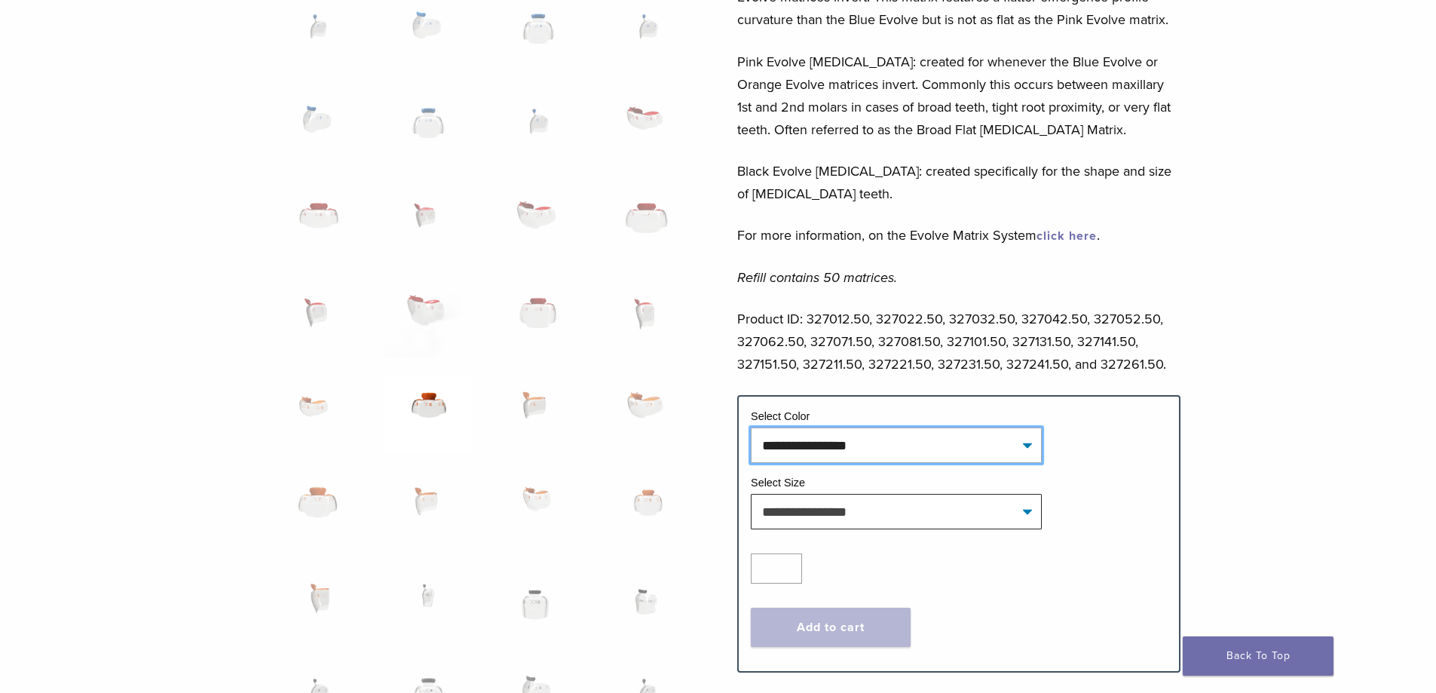
click at [794, 445] on select "**********" at bounding box center [896, 444] width 291 height 35
click at [800, 507] on select "**********" at bounding box center [896, 511] width 291 height 35
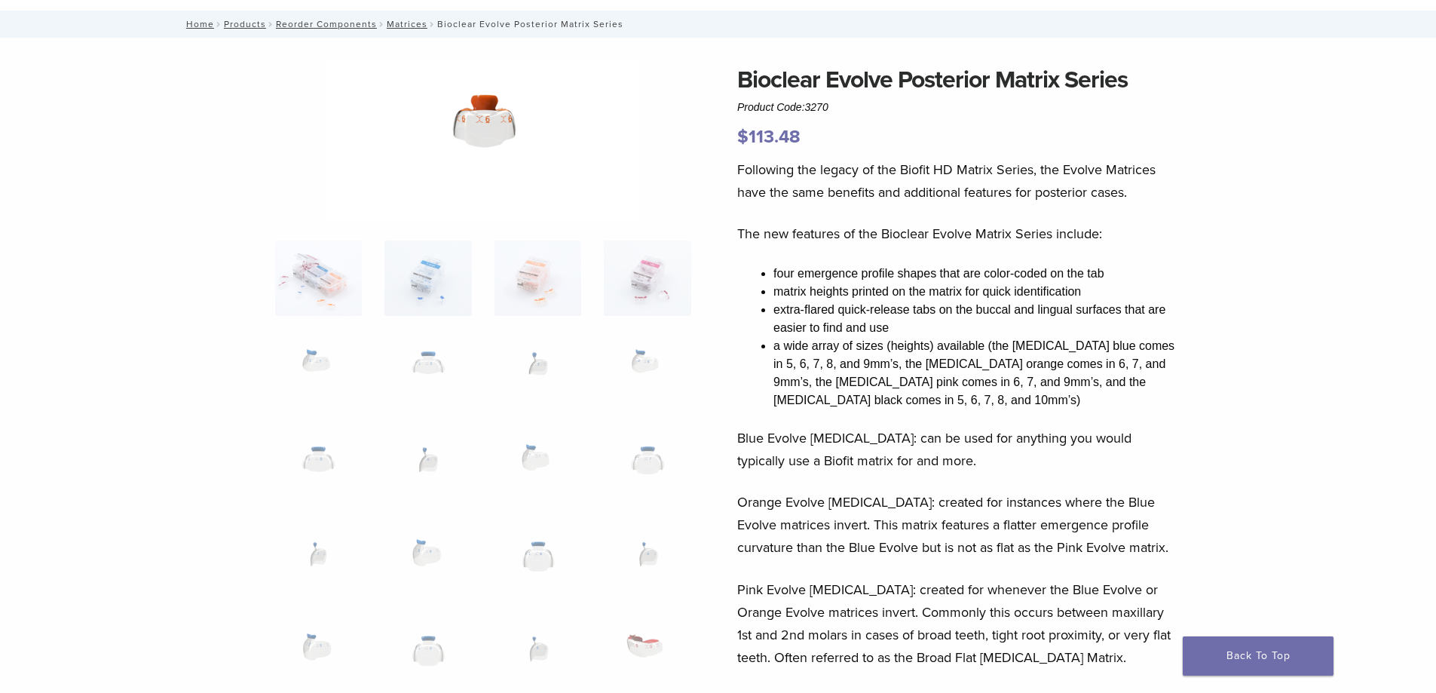
scroll to position [0, 0]
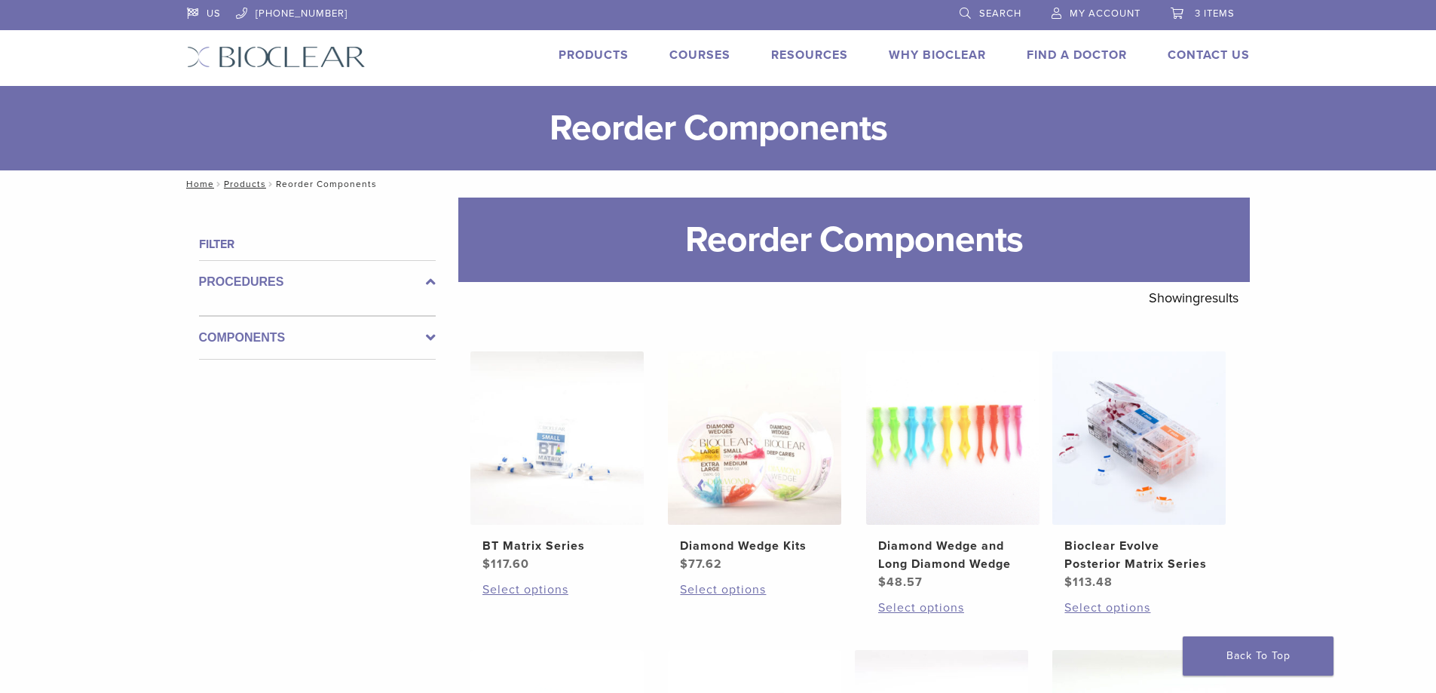
click at [1201, 17] on span "3 items" at bounding box center [1214, 14] width 40 height 12
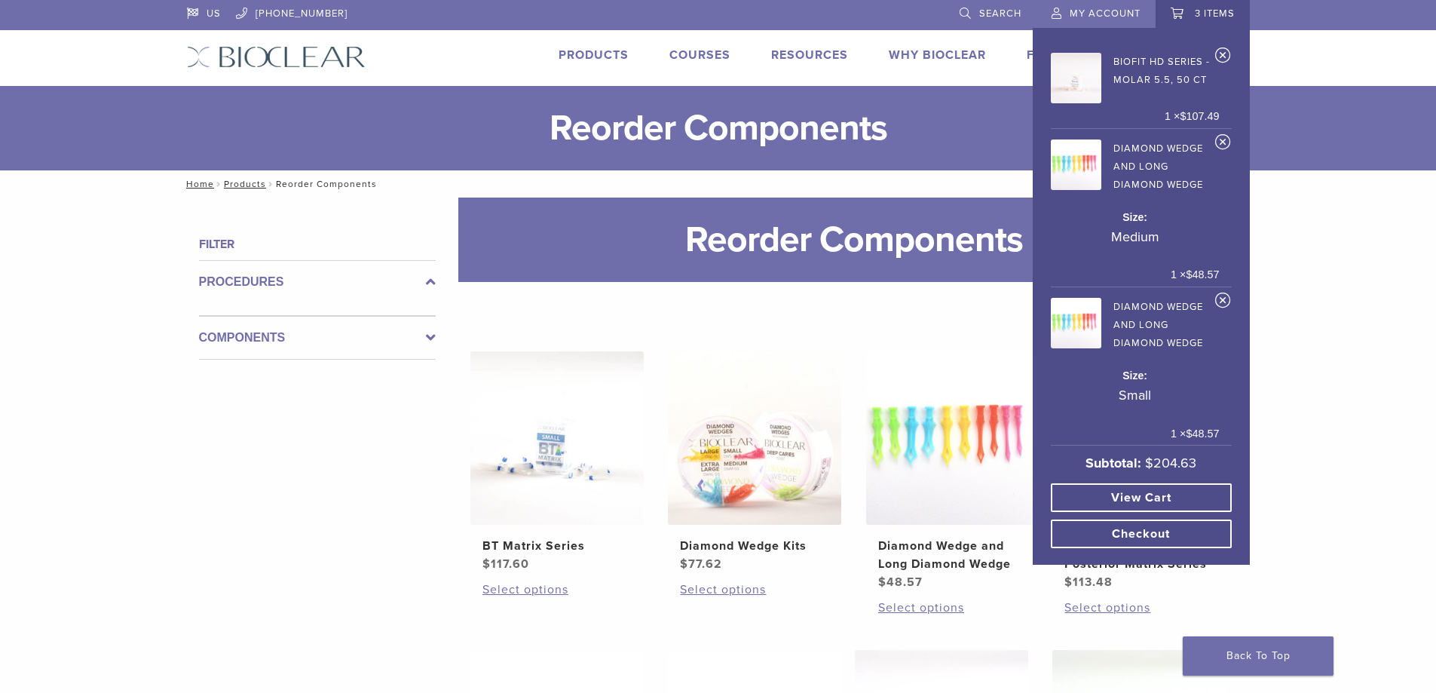
click at [1158, 483] on link "View cart" at bounding box center [1140, 497] width 181 height 29
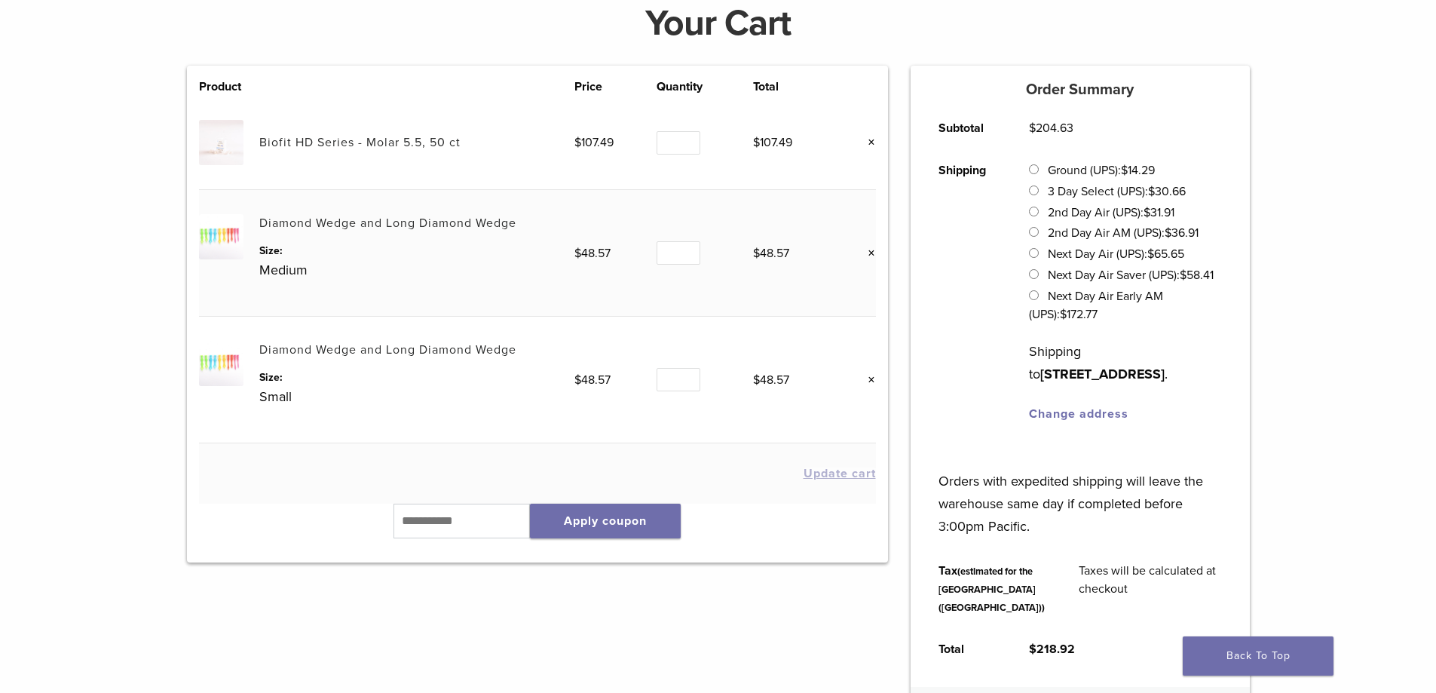
scroll to position [452, 0]
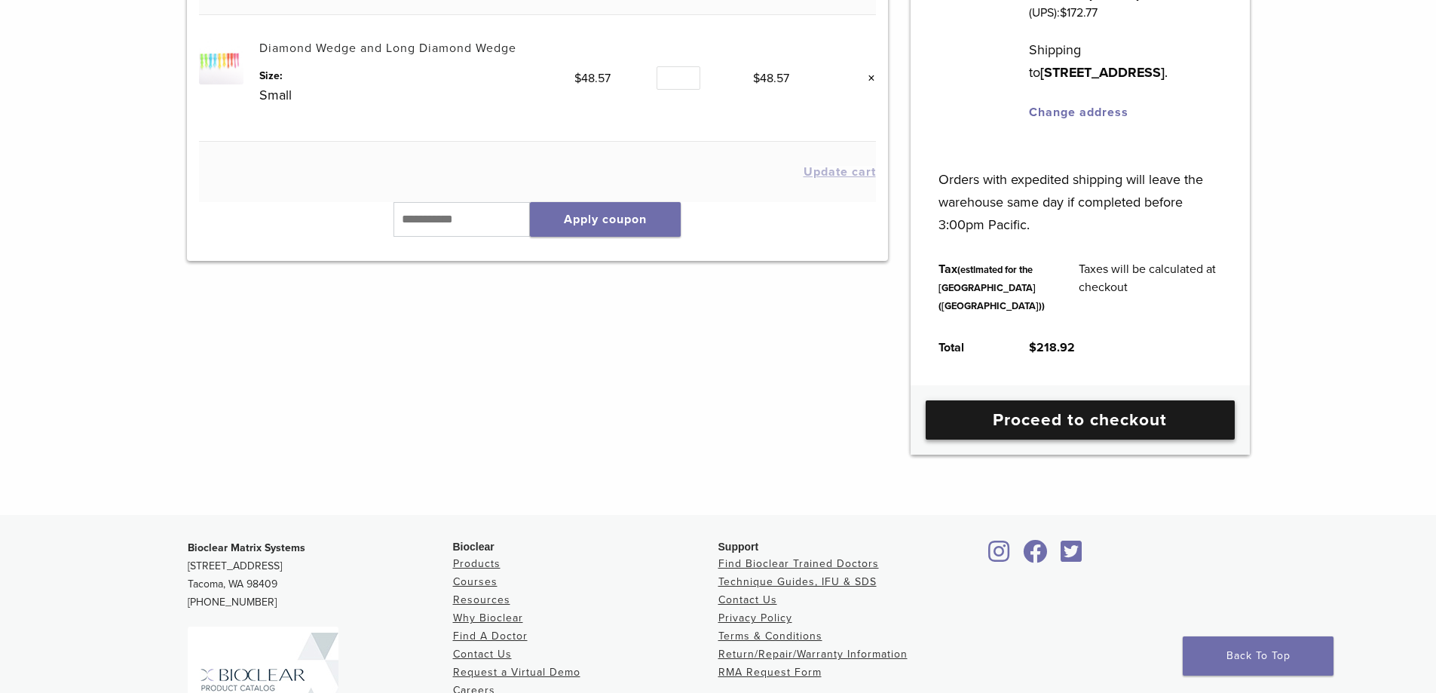
click at [1053, 439] on link "Proceed to checkout" at bounding box center [1079, 419] width 309 height 39
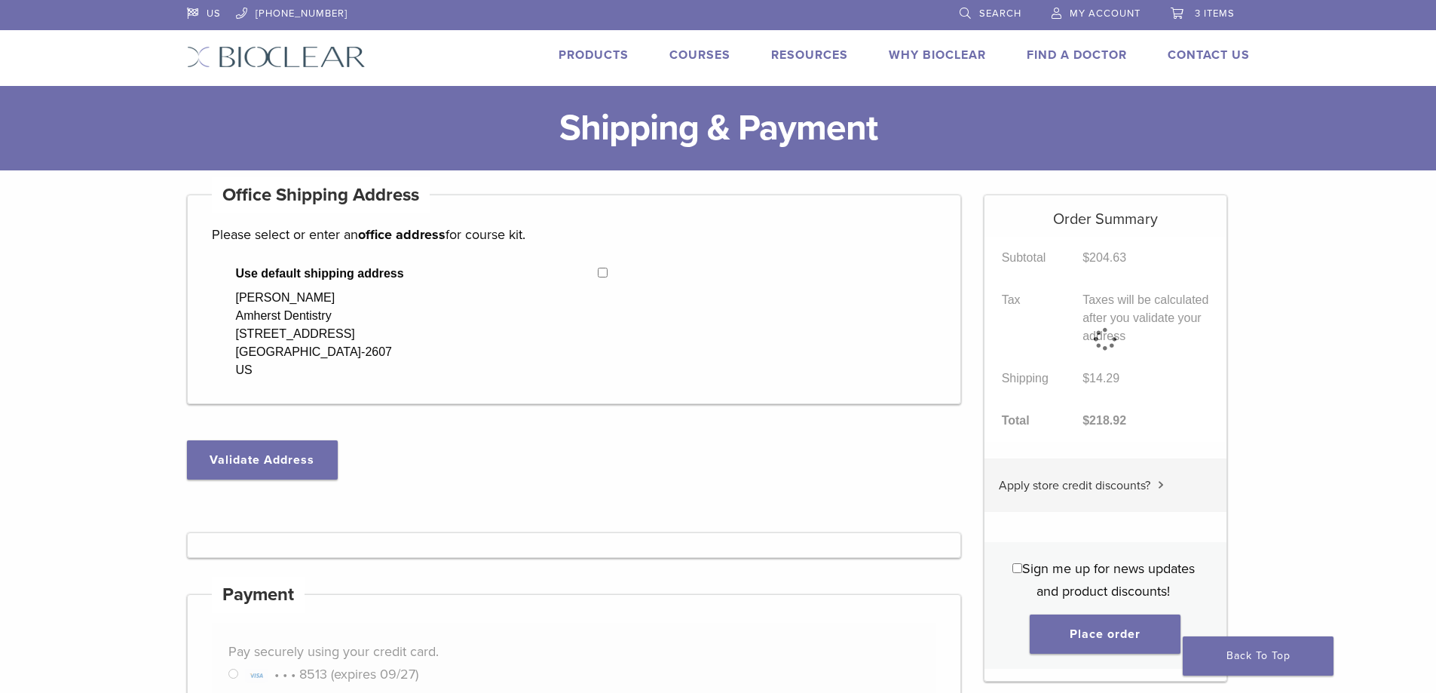
select select "**"
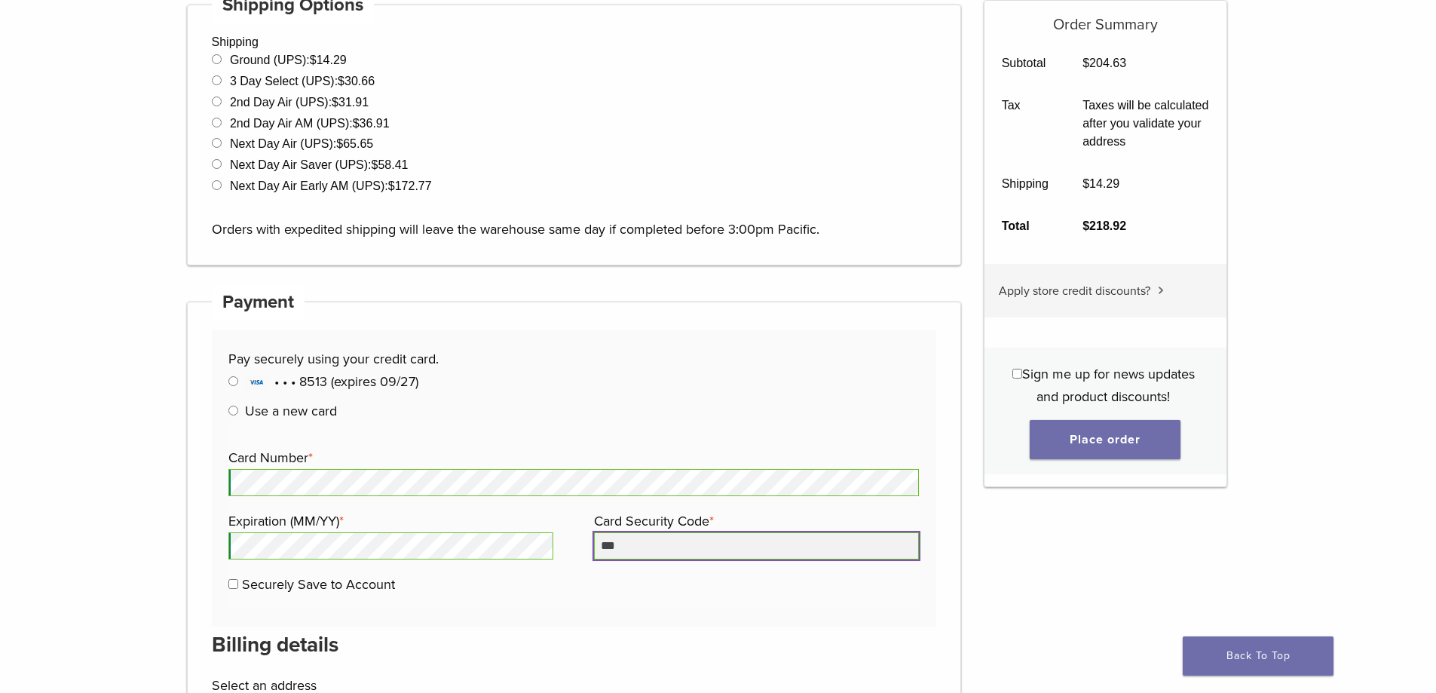
scroll to position [1, 0]
type input "***"
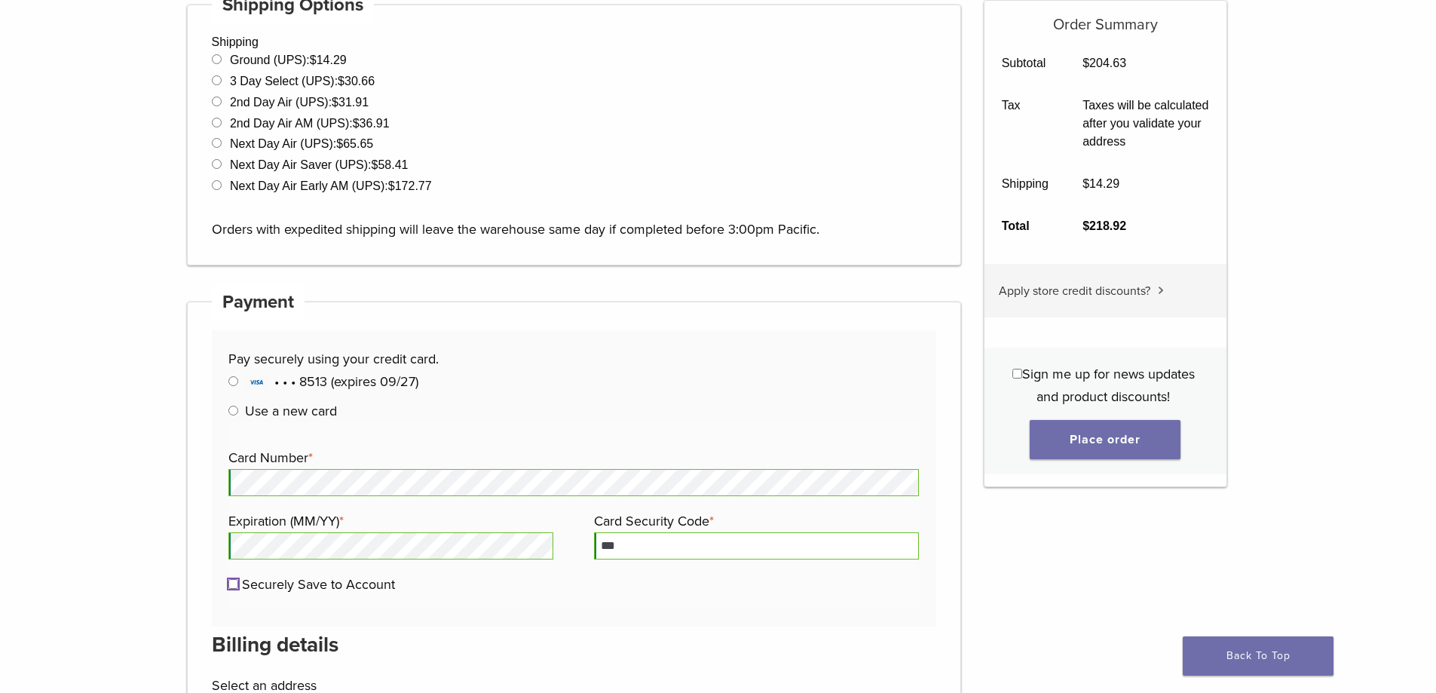
scroll to position [678, 0]
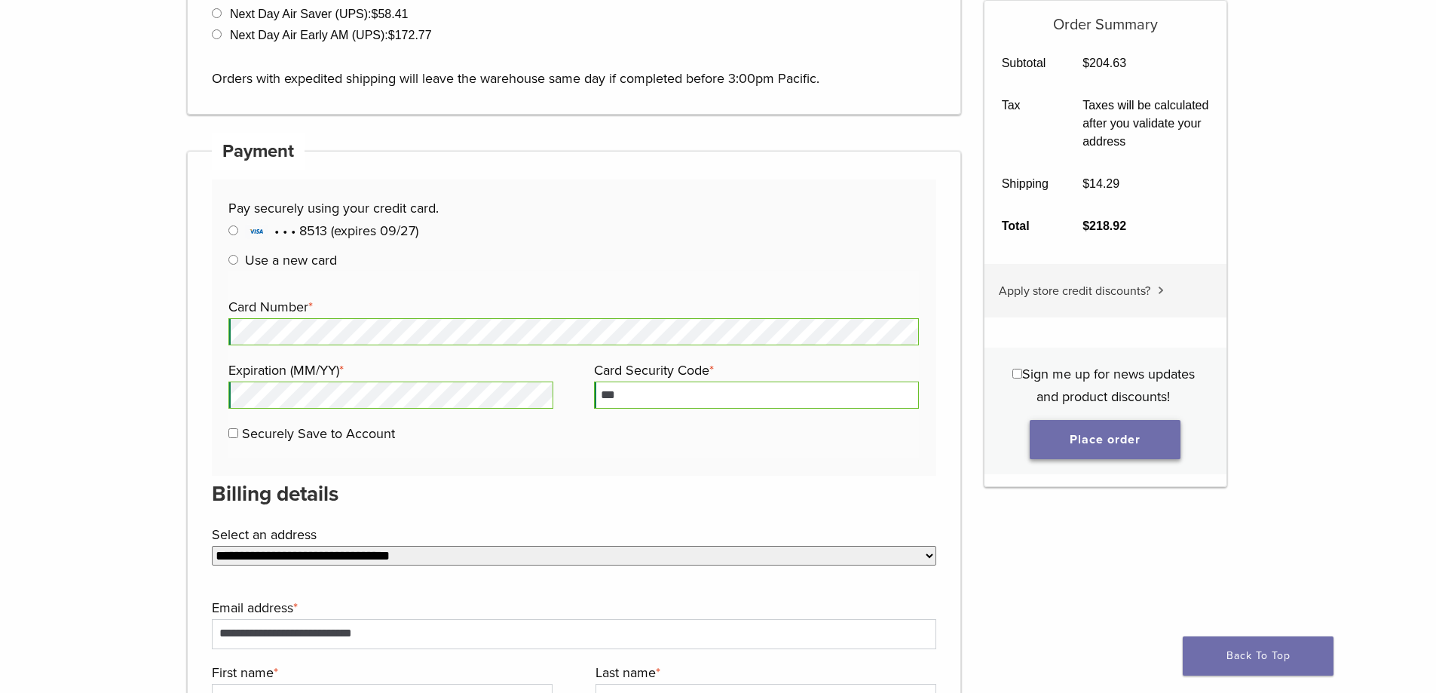
click at [1102, 434] on button "Place order" at bounding box center [1104, 439] width 151 height 39
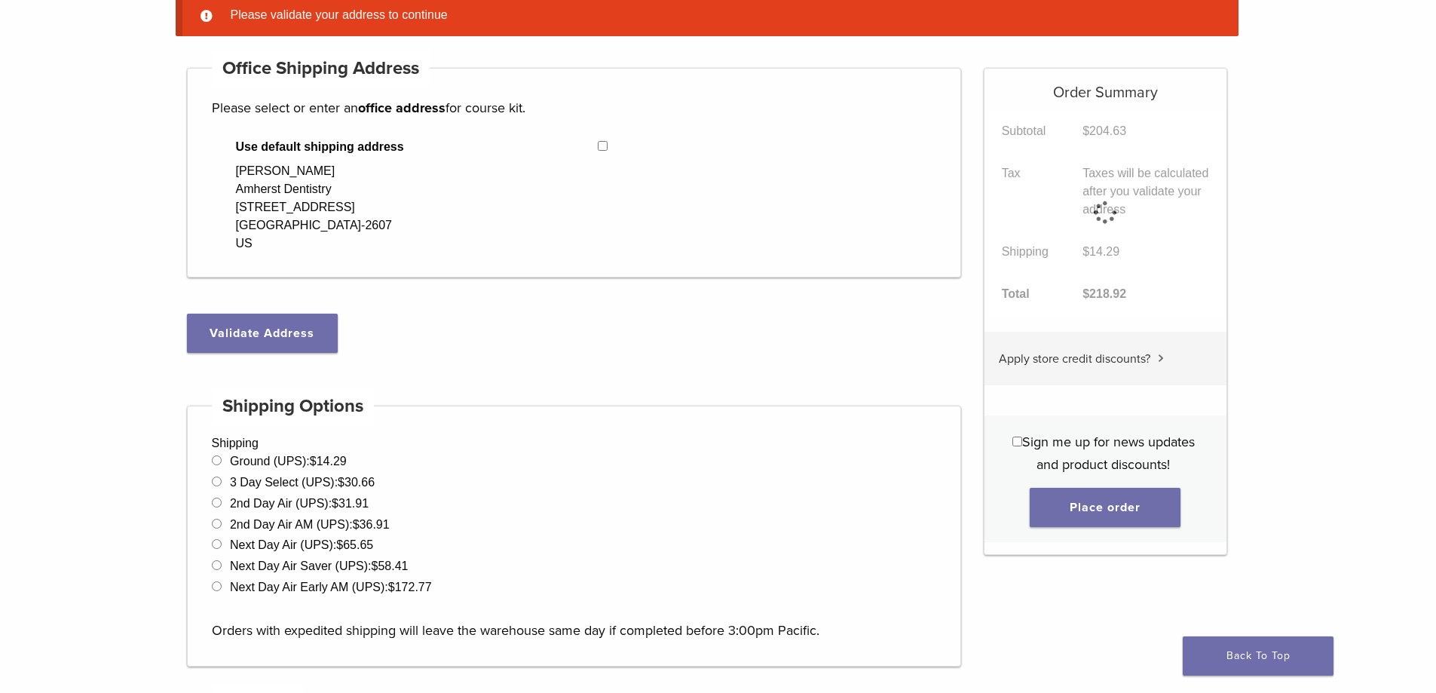
scroll to position [119, 0]
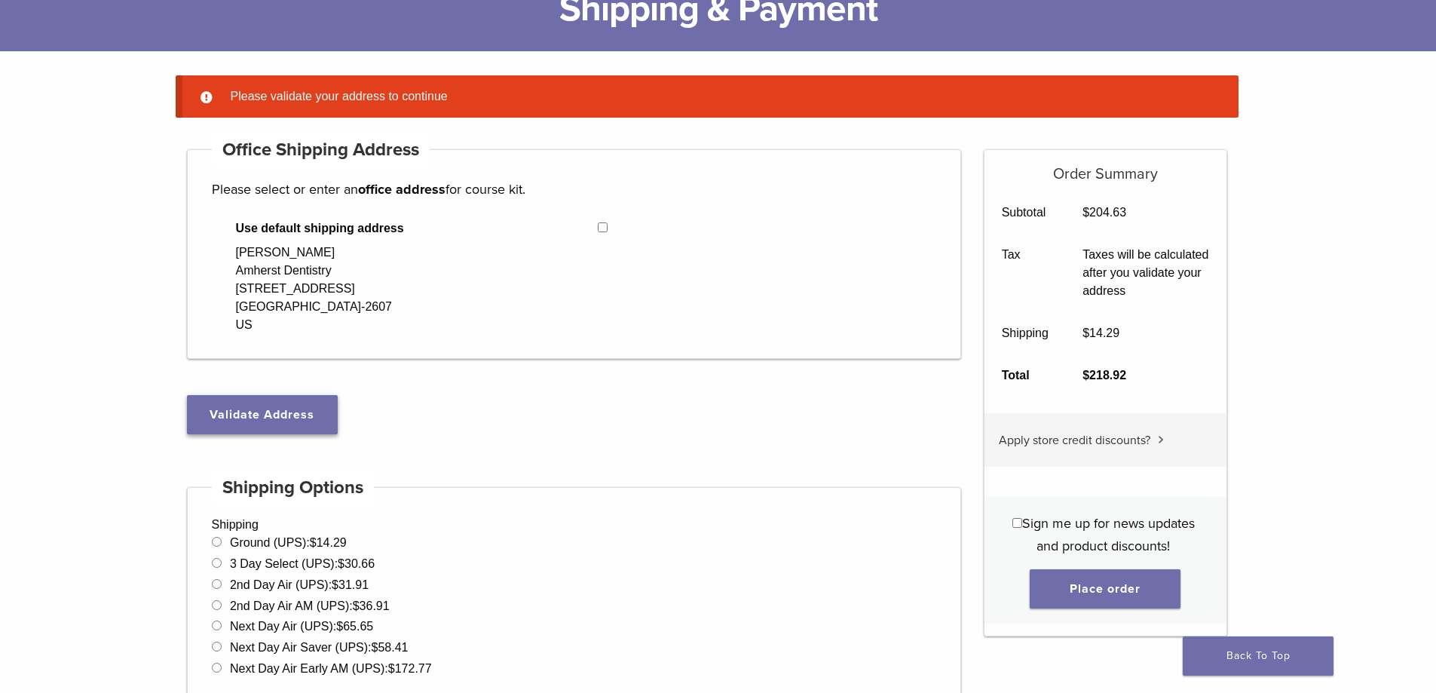
click at [290, 413] on button "Validate Address" at bounding box center [262, 414] width 151 height 39
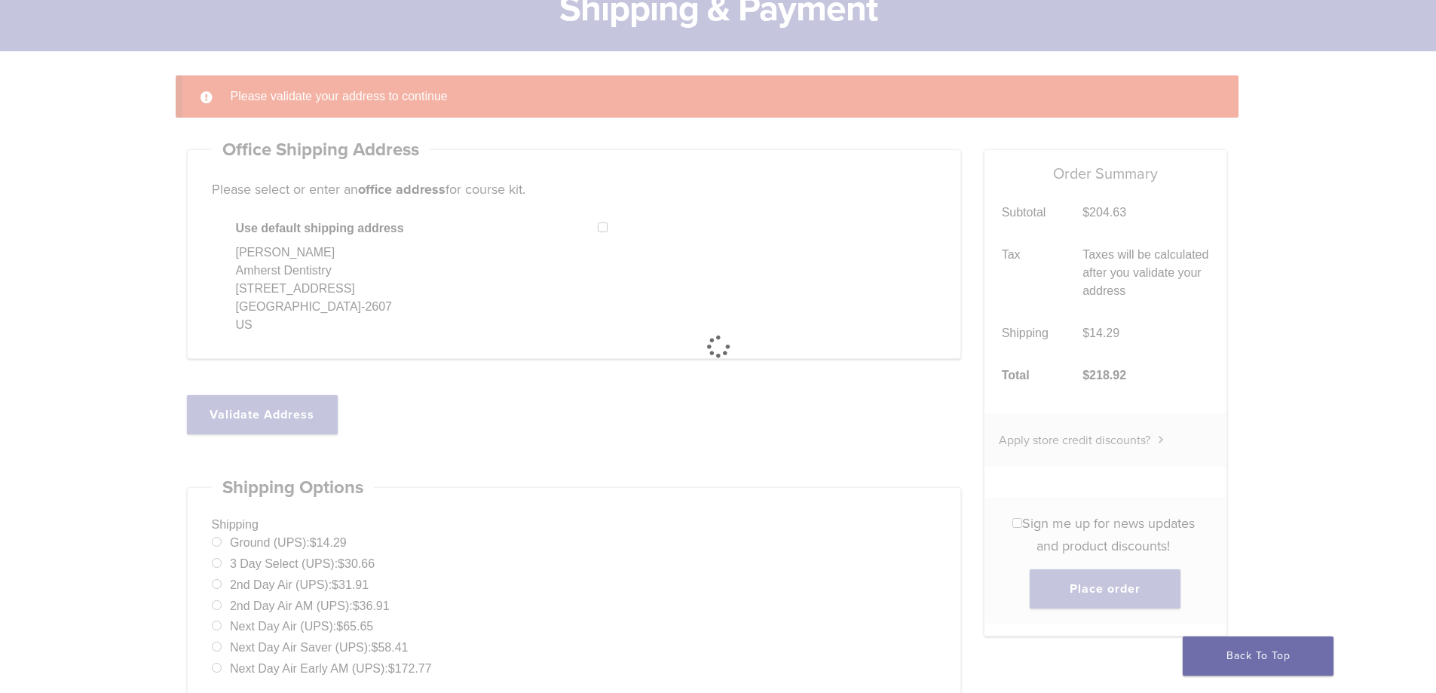
select select "**"
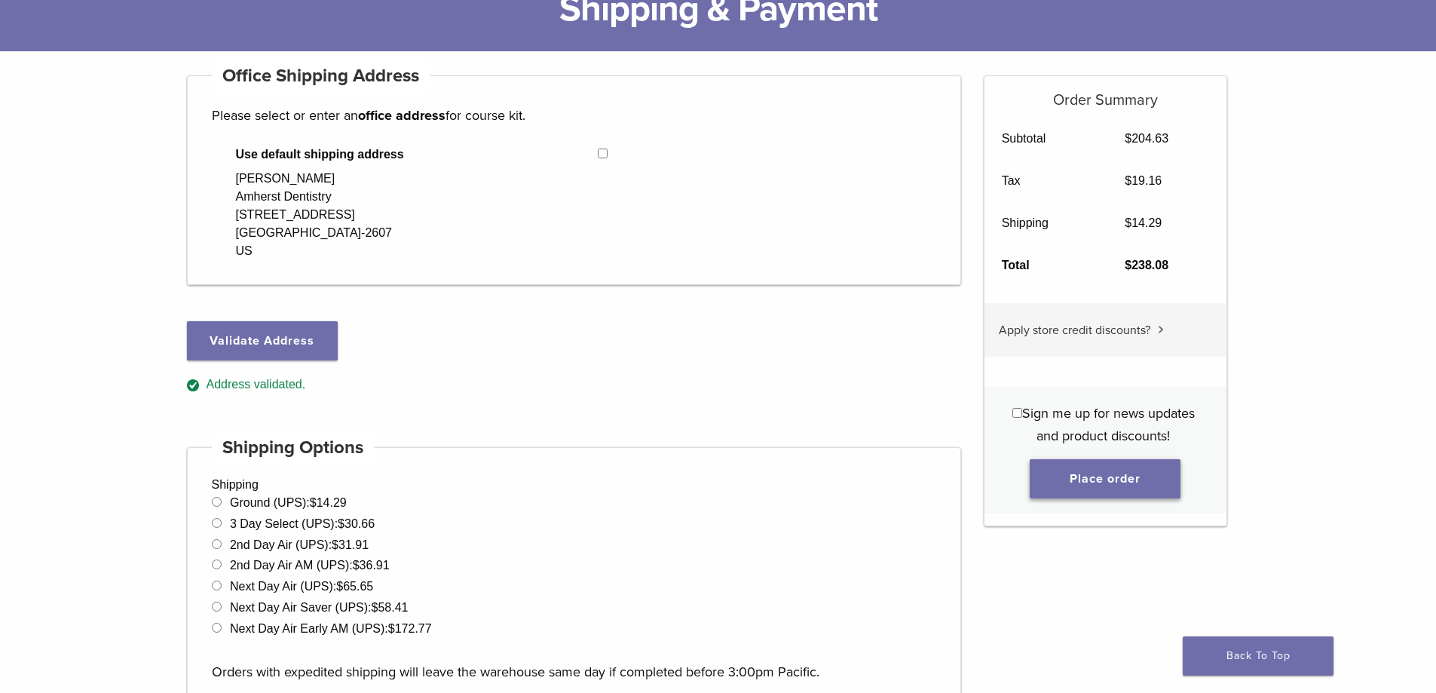
click at [1130, 482] on button "Place order" at bounding box center [1104, 478] width 151 height 39
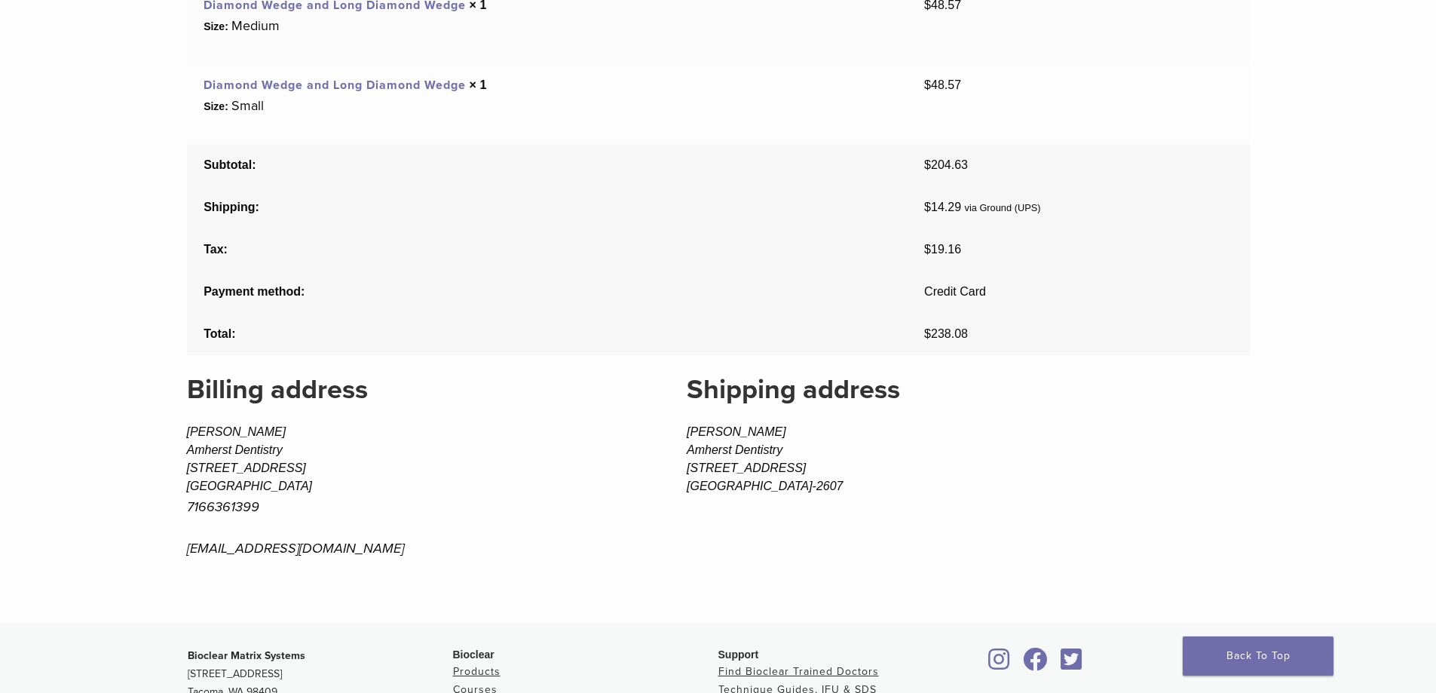
scroll to position [829, 0]
